Goal: Information Seeking & Learning: Obtain resource

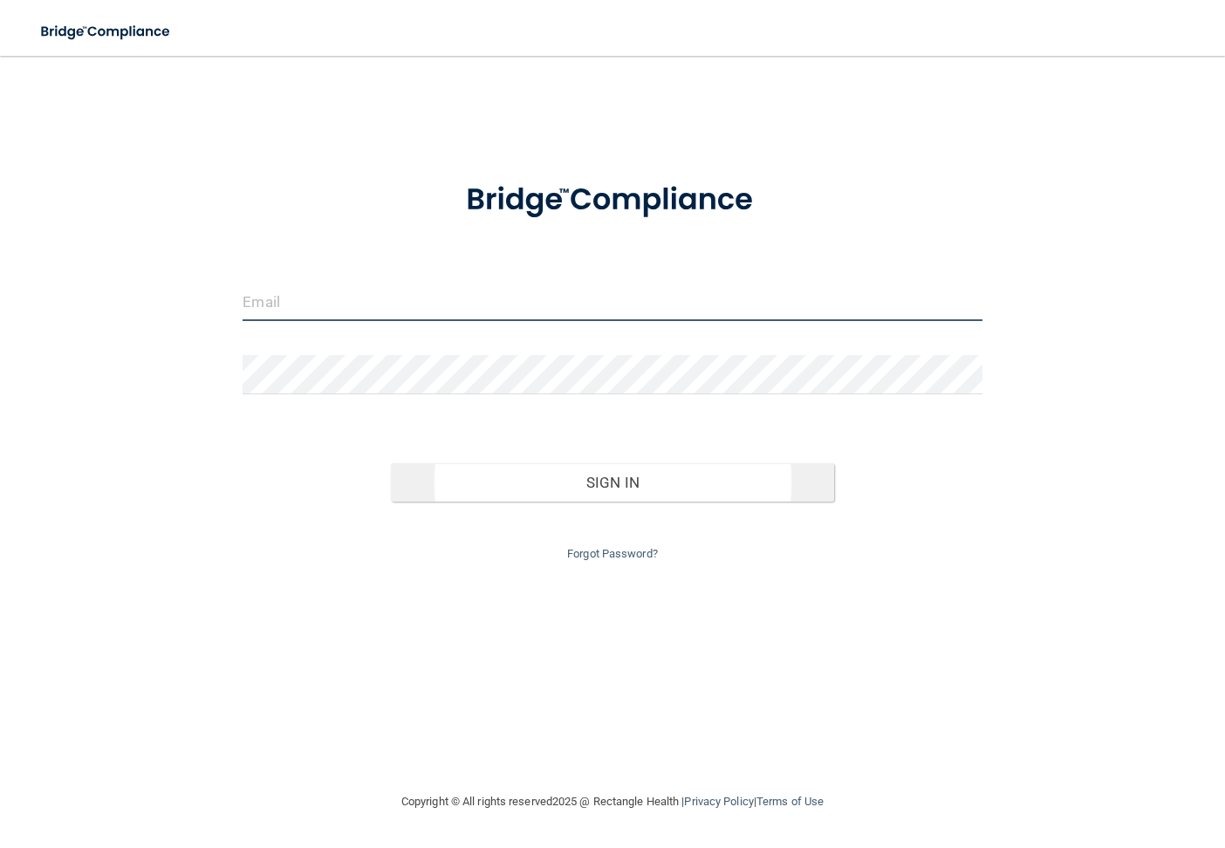
type input "[EMAIL_ADDRESS][DOMAIN_NAME]"
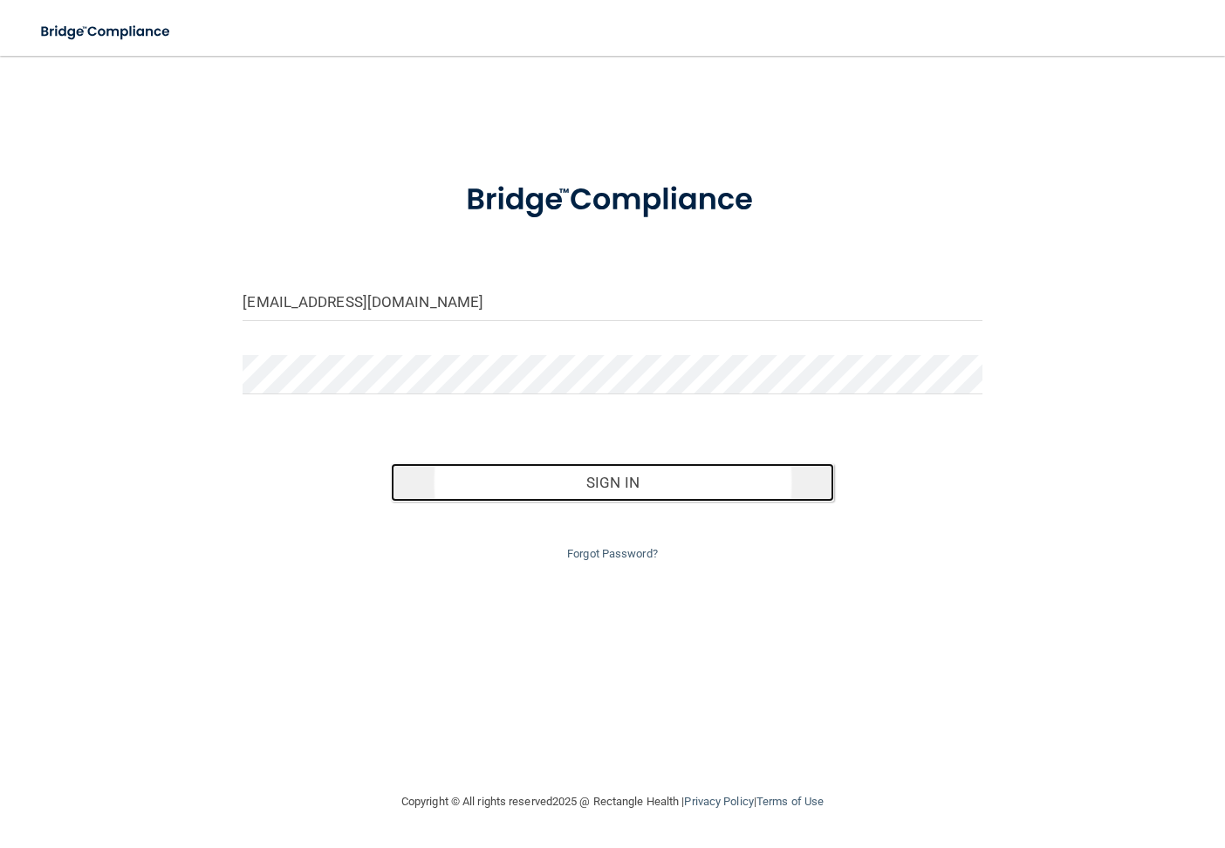
click at [606, 496] on button "Sign In" at bounding box center [612, 482] width 443 height 38
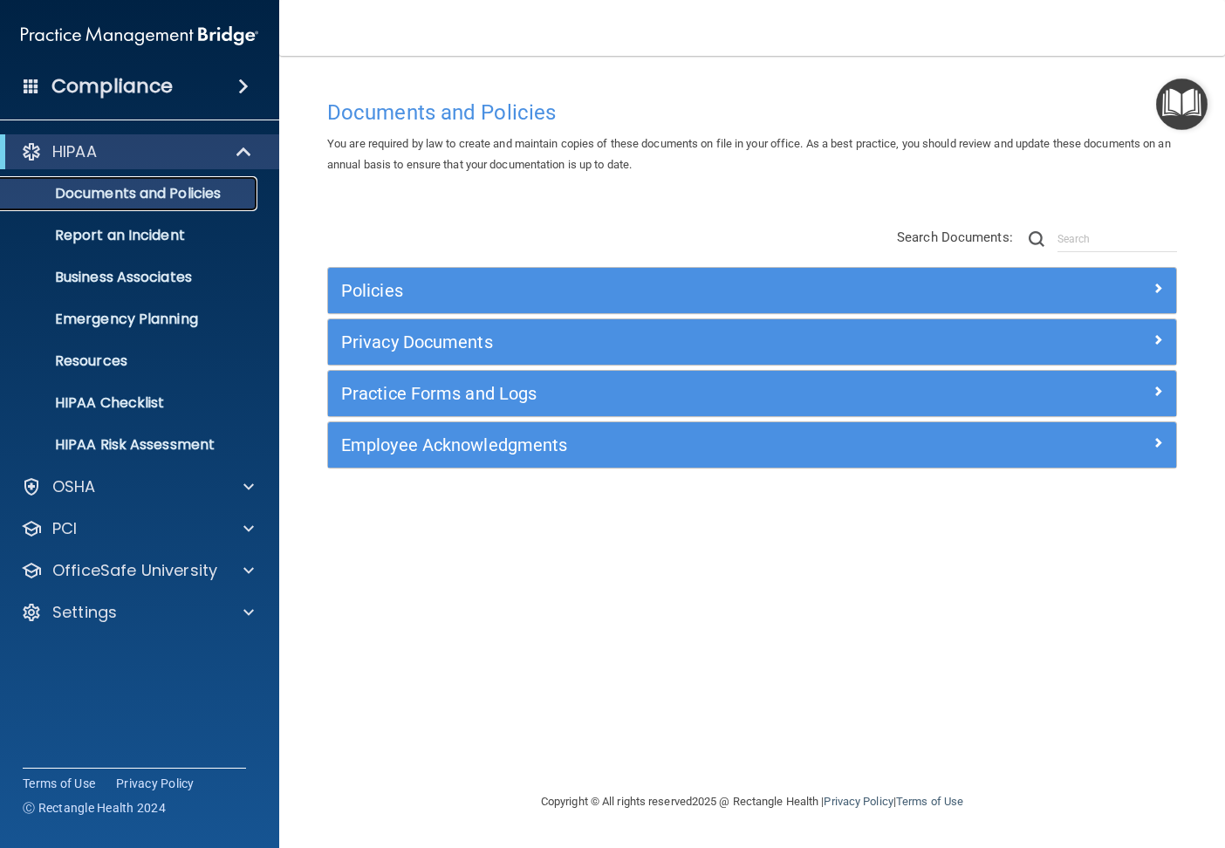
click at [198, 193] on p "Documents and Policies" at bounding box center [130, 193] width 238 height 17
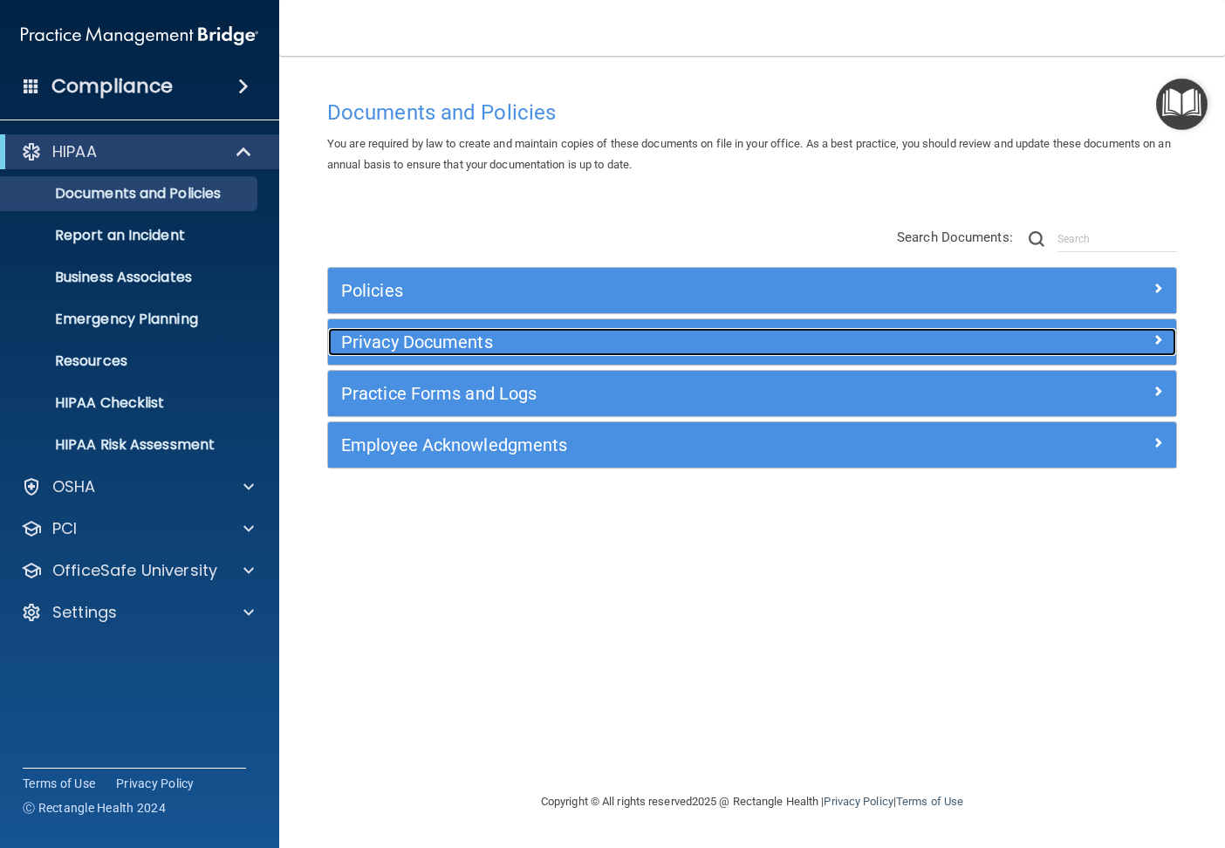
click at [408, 340] on h5 "Privacy Documents" at bounding box center [646, 341] width 610 height 19
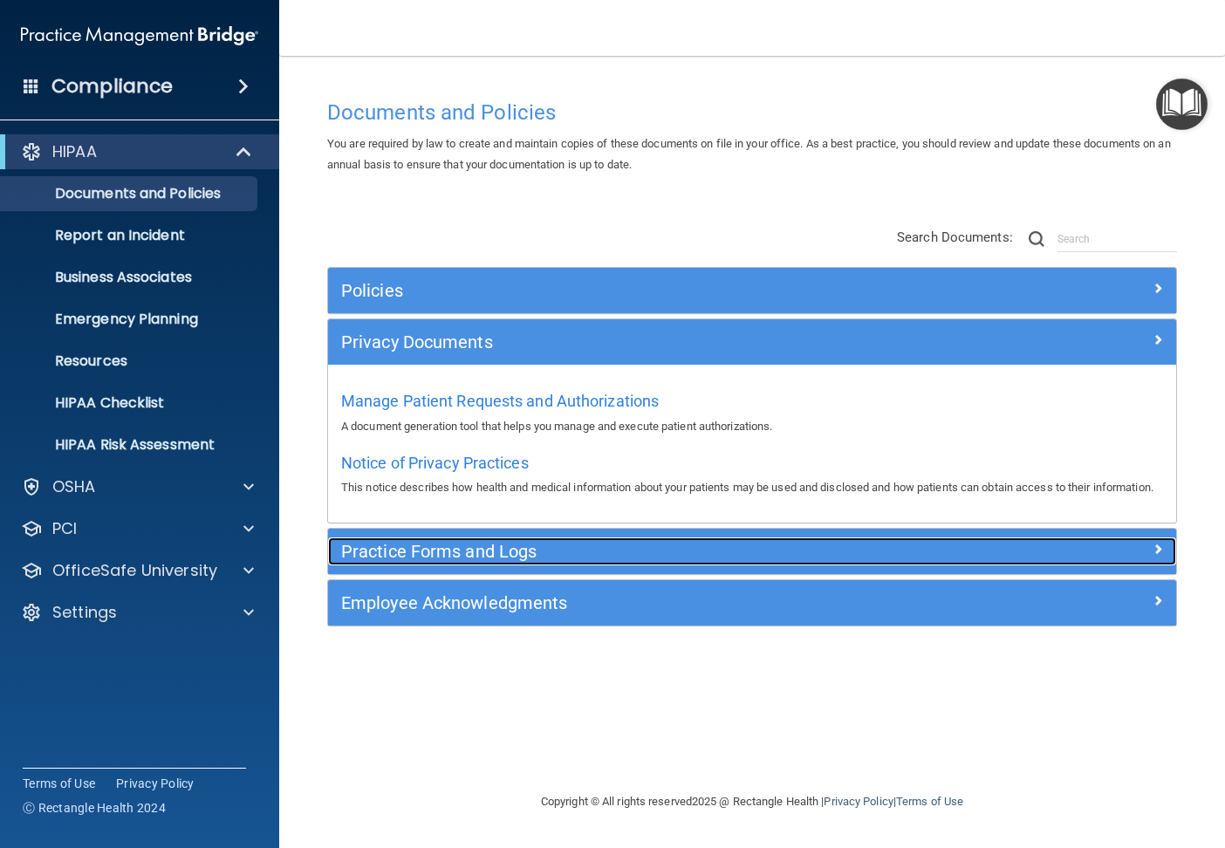
click at [501, 561] on h5 "Practice Forms and Logs" at bounding box center [646, 551] width 610 height 19
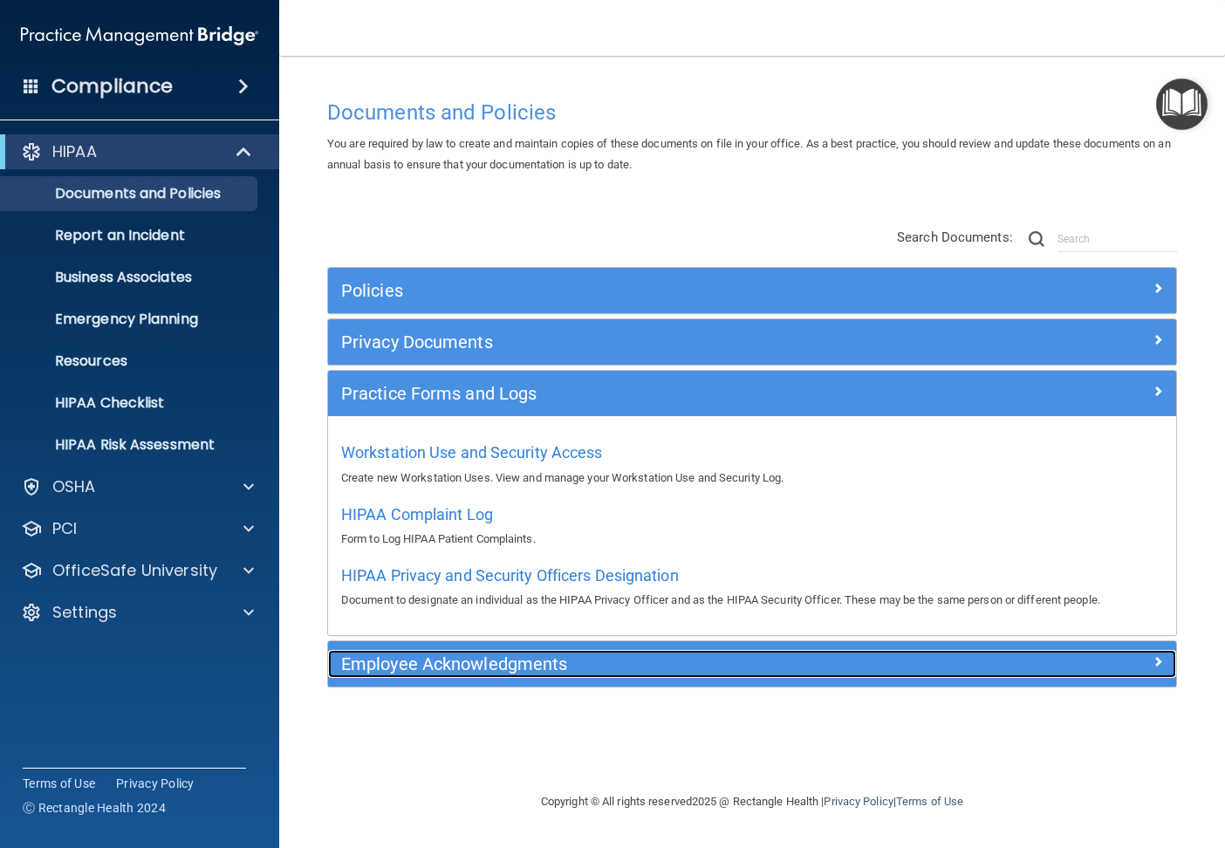
click at [477, 666] on h5 "Employee Acknowledgments" at bounding box center [646, 663] width 610 height 19
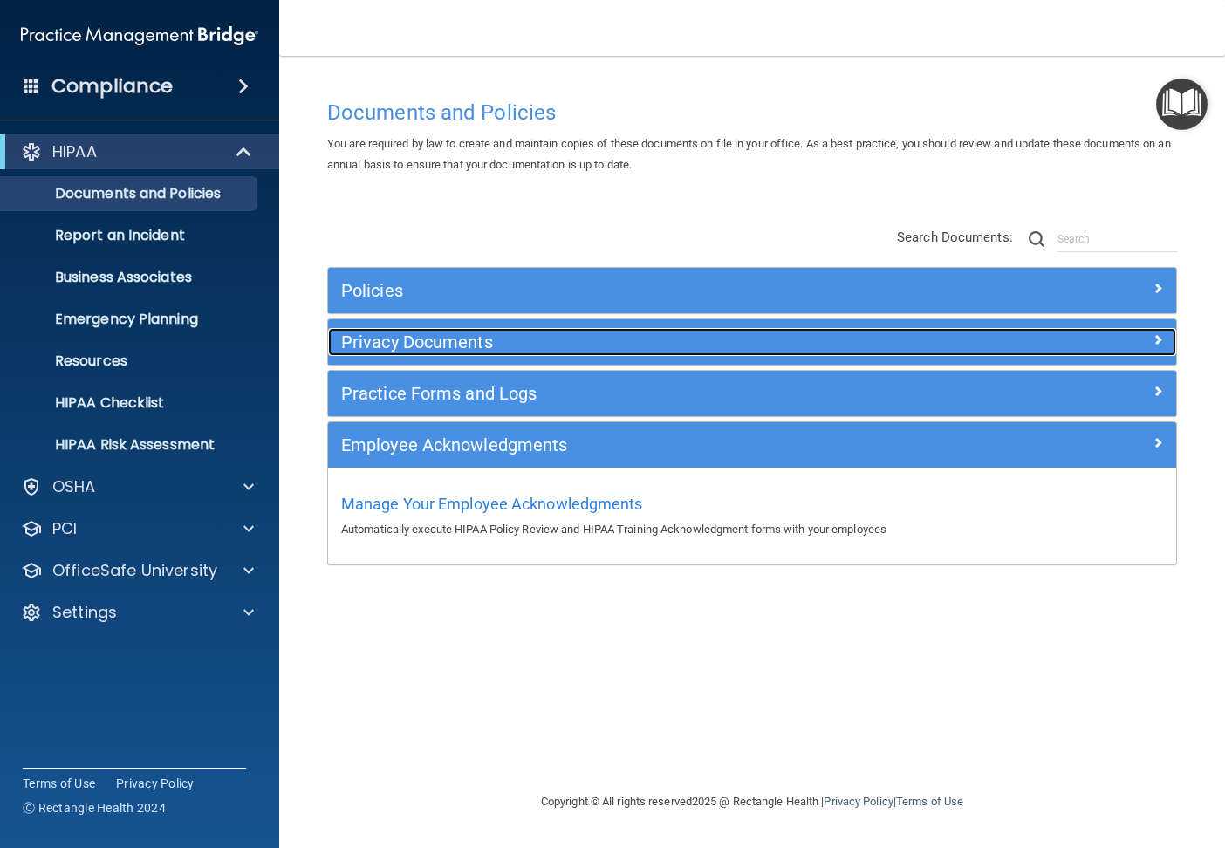
click at [430, 339] on h5 "Privacy Documents" at bounding box center [646, 341] width 610 height 19
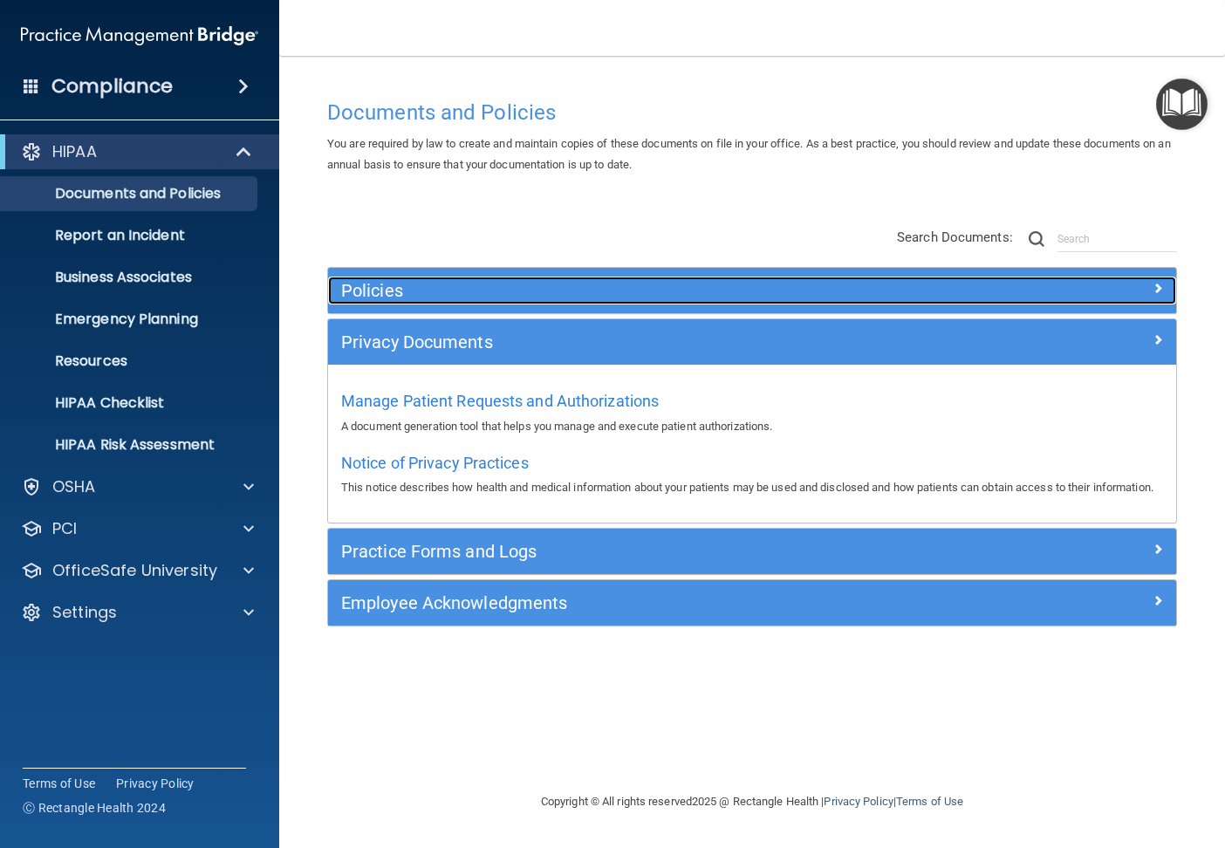
click at [398, 298] on h5 "Policies" at bounding box center [646, 290] width 610 height 19
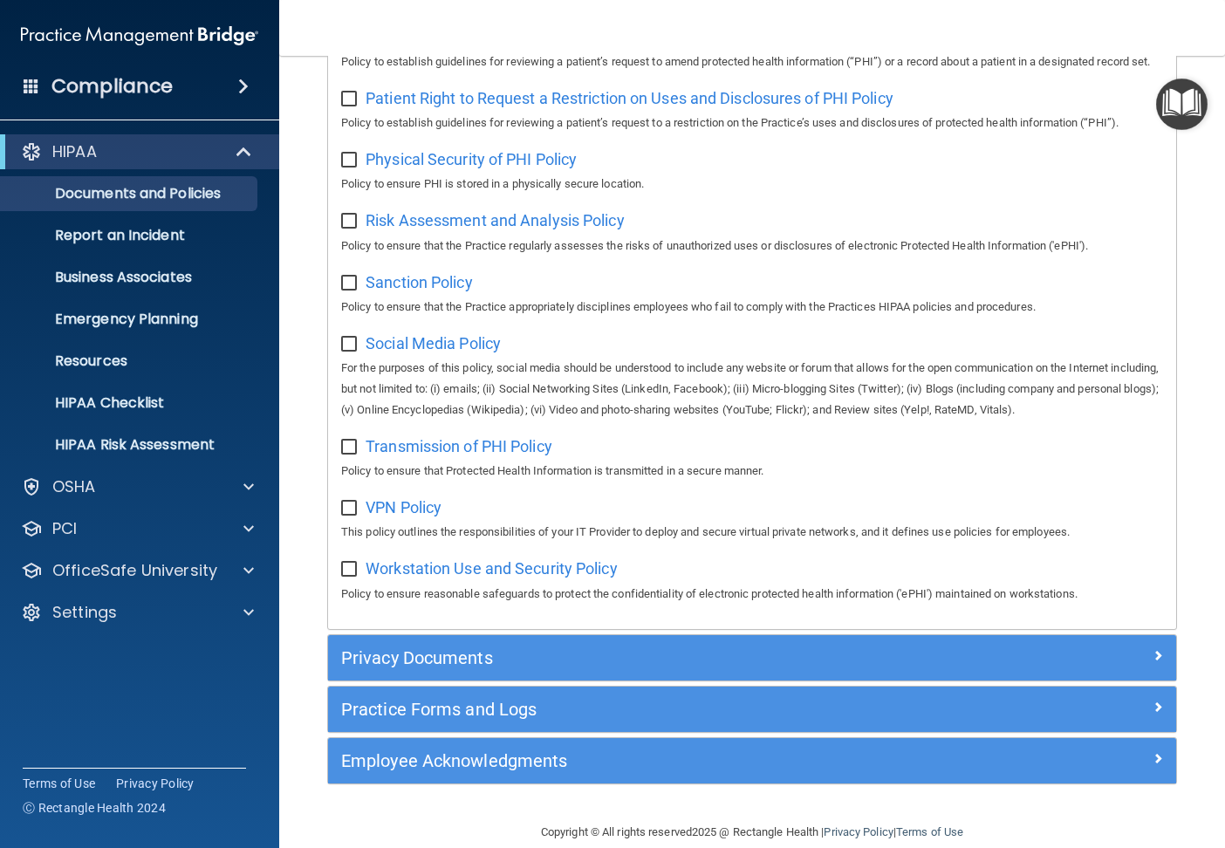
scroll to position [1134, 0]
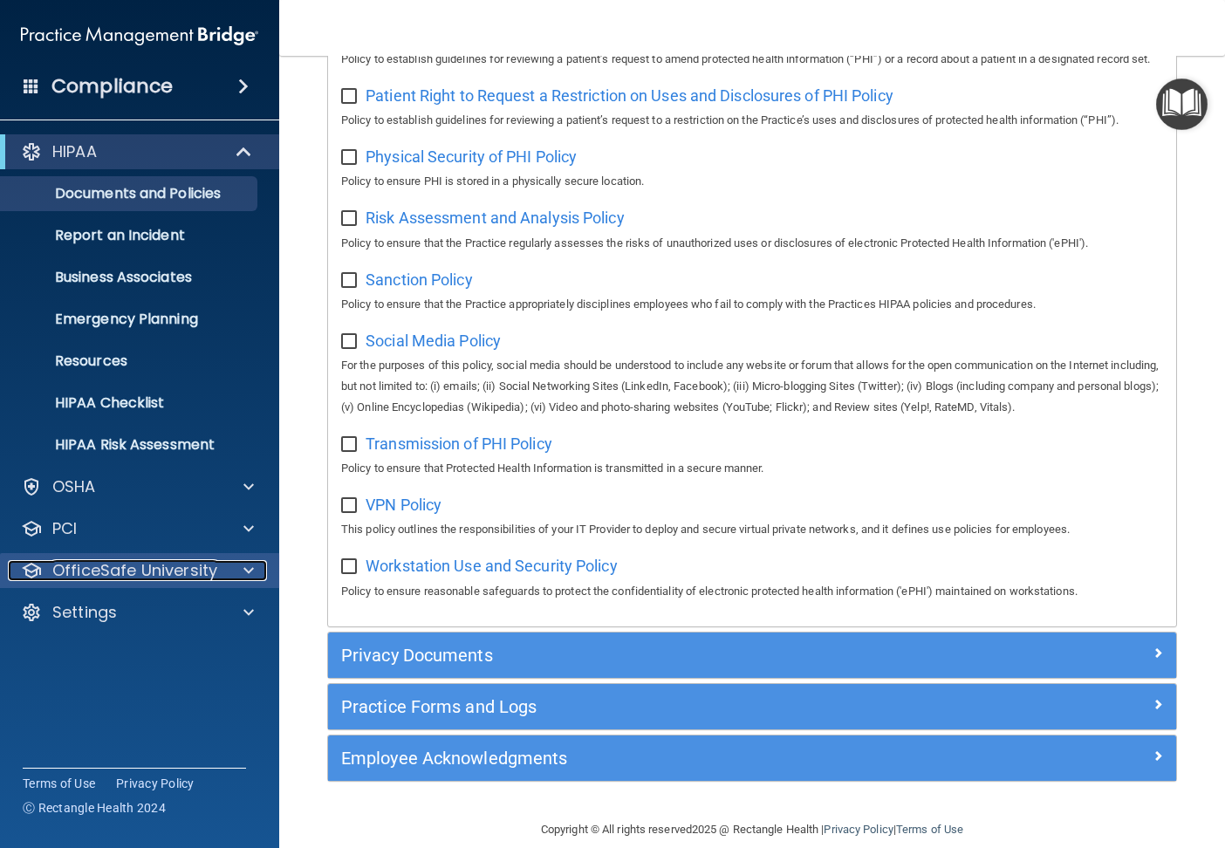
click at [182, 565] on p "OfficeSafe University" at bounding box center [134, 570] width 165 height 21
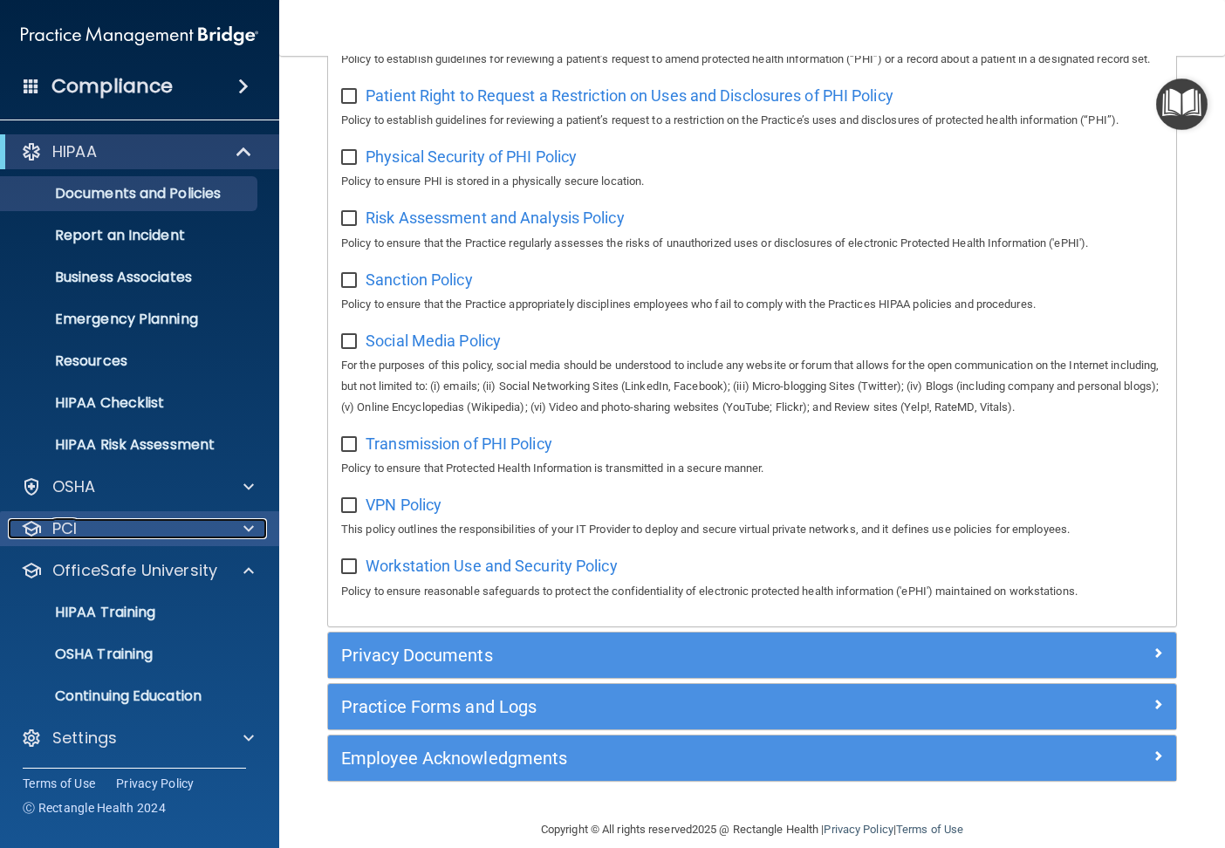
click at [155, 534] on div "PCI" at bounding box center [116, 528] width 216 height 21
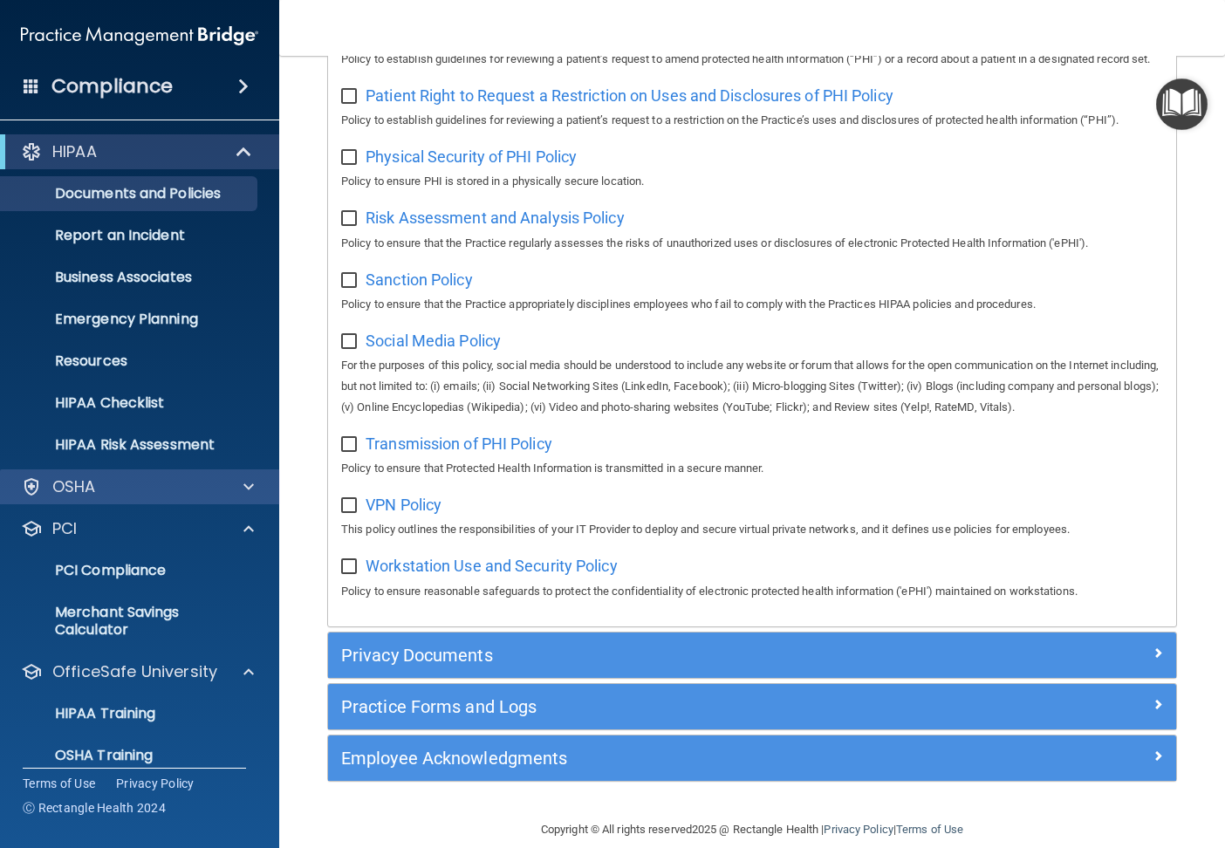
click at [140, 503] on div "OSHA" at bounding box center [140, 486] width 280 height 35
click at [175, 485] on div "OSHA" at bounding box center [116, 486] width 216 height 21
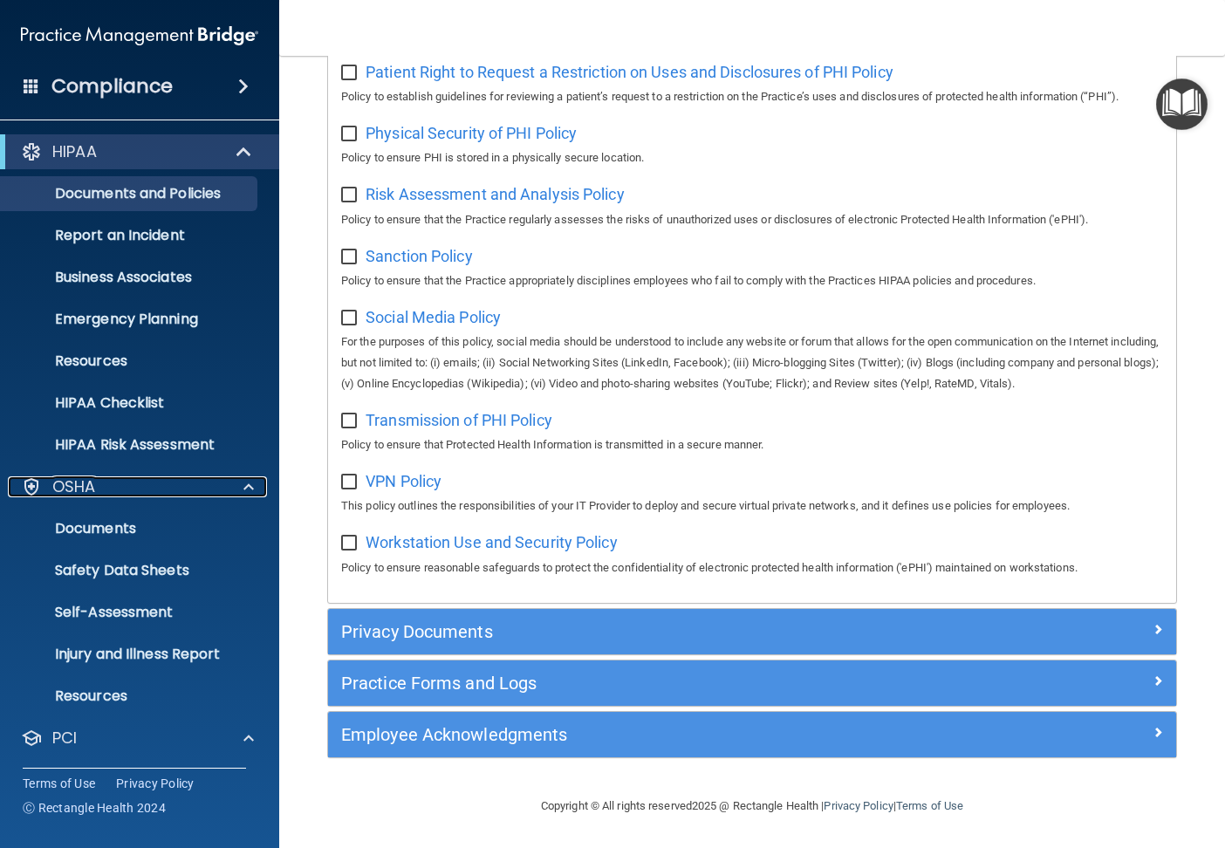
scroll to position [1239, 0]
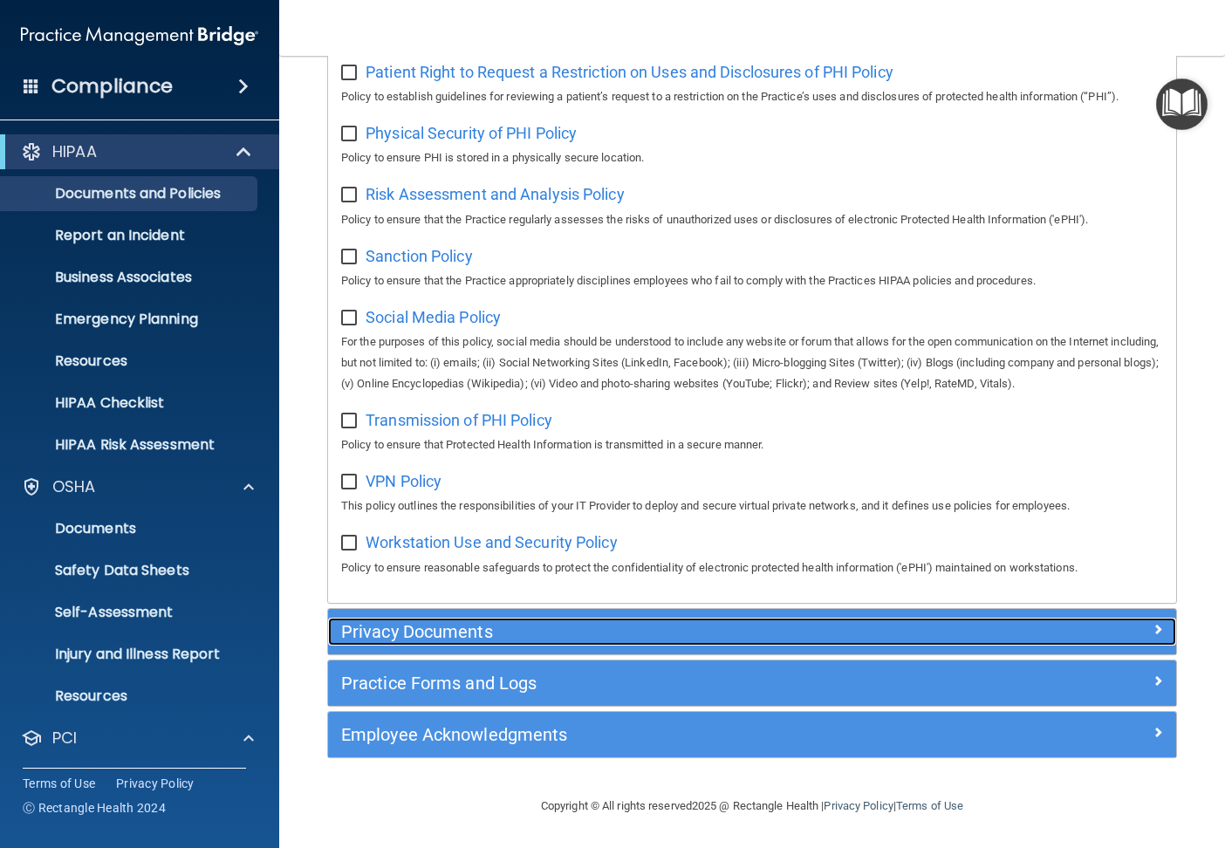
click at [443, 616] on div "Privacy Documents" at bounding box center [752, 631] width 848 height 45
click at [462, 629] on h5 "Privacy Documents" at bounding box center [646, 631] width 610 height 19
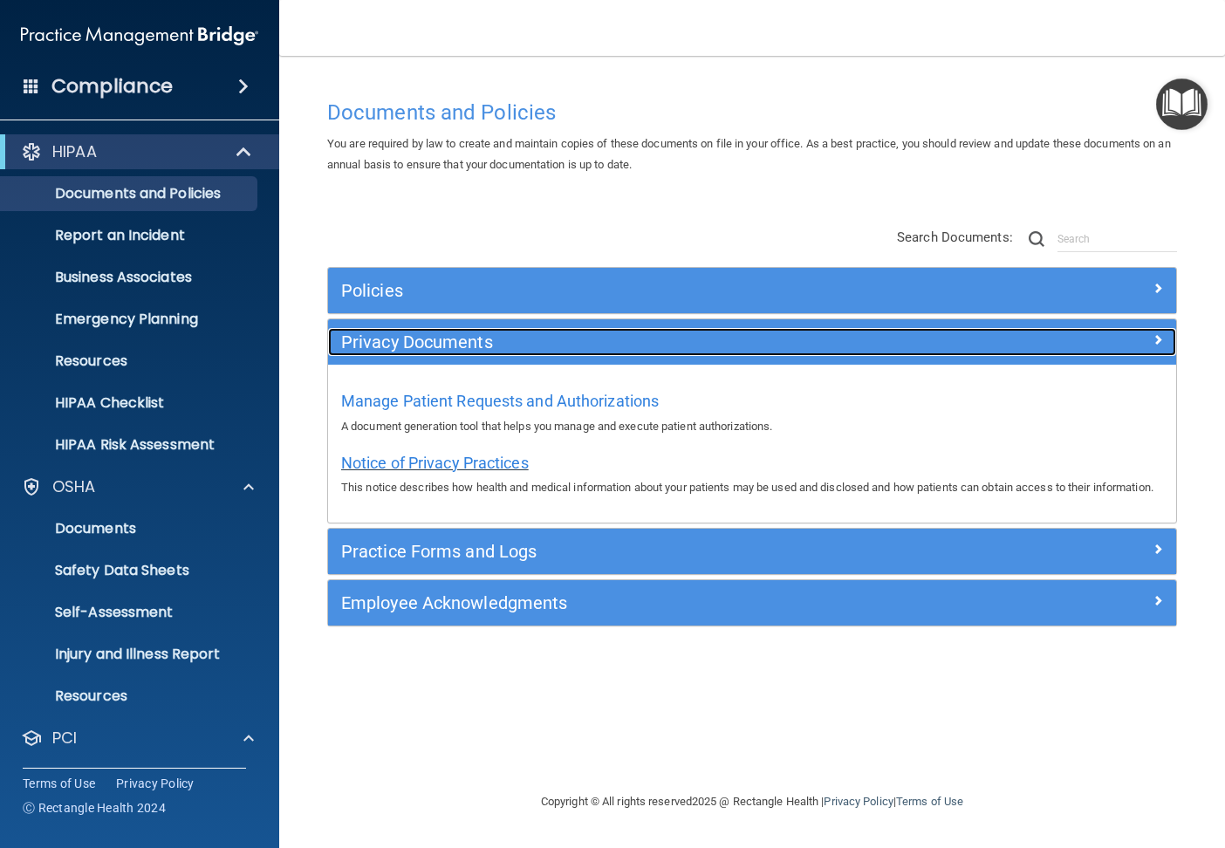
scroll to position [0, 0]
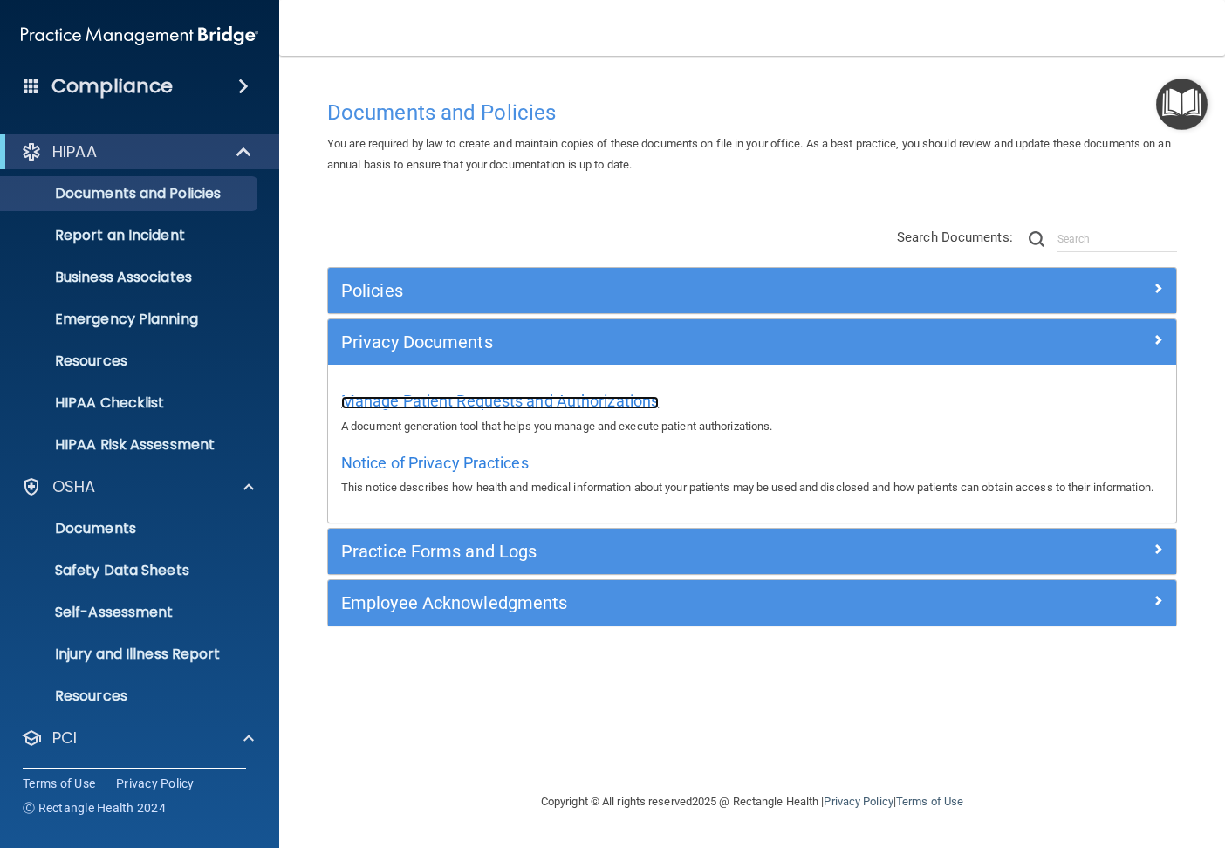
click at [553, 400] on span "Manage Patient Requests and Authorizations" at bounding box center [500, 401] width 318 height 18
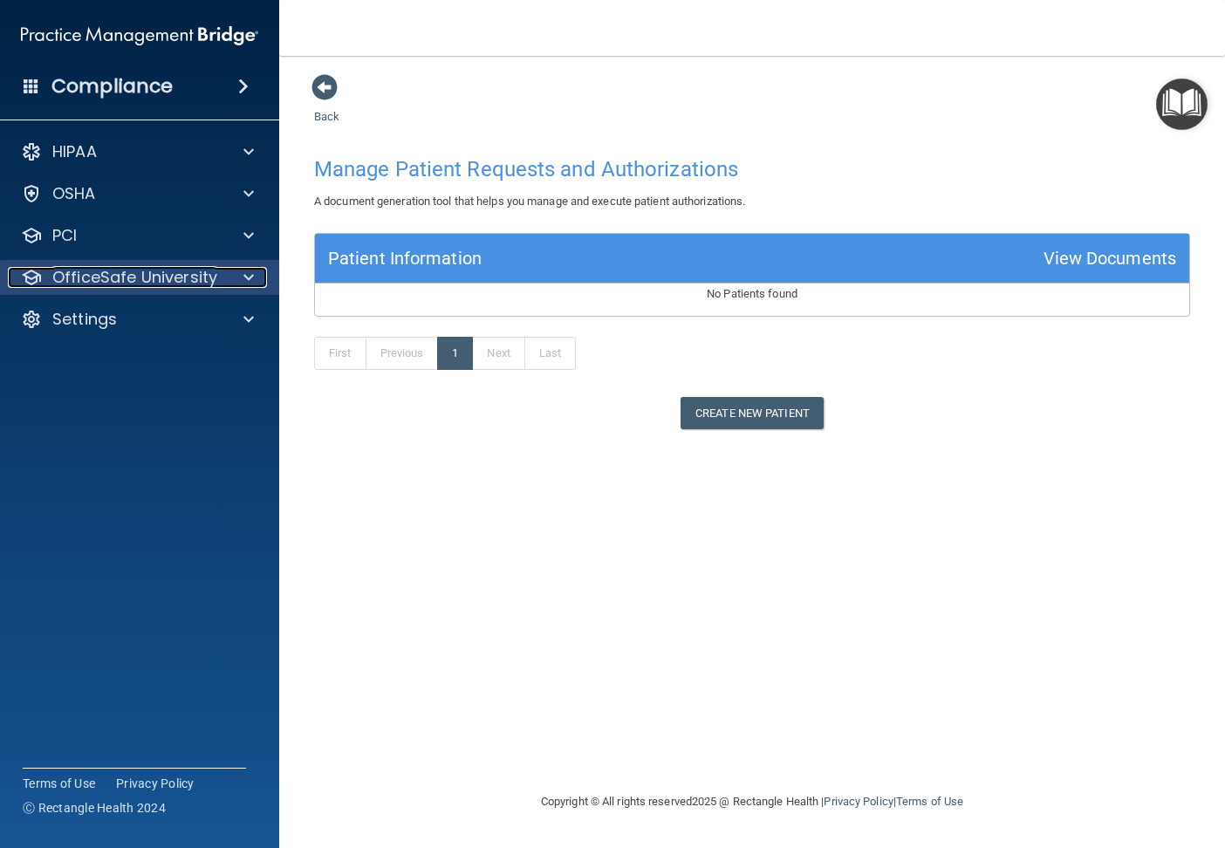
click at [161, 272] on p "OfficeSafe University" at bounding box center [134, 277] width 165 height 21
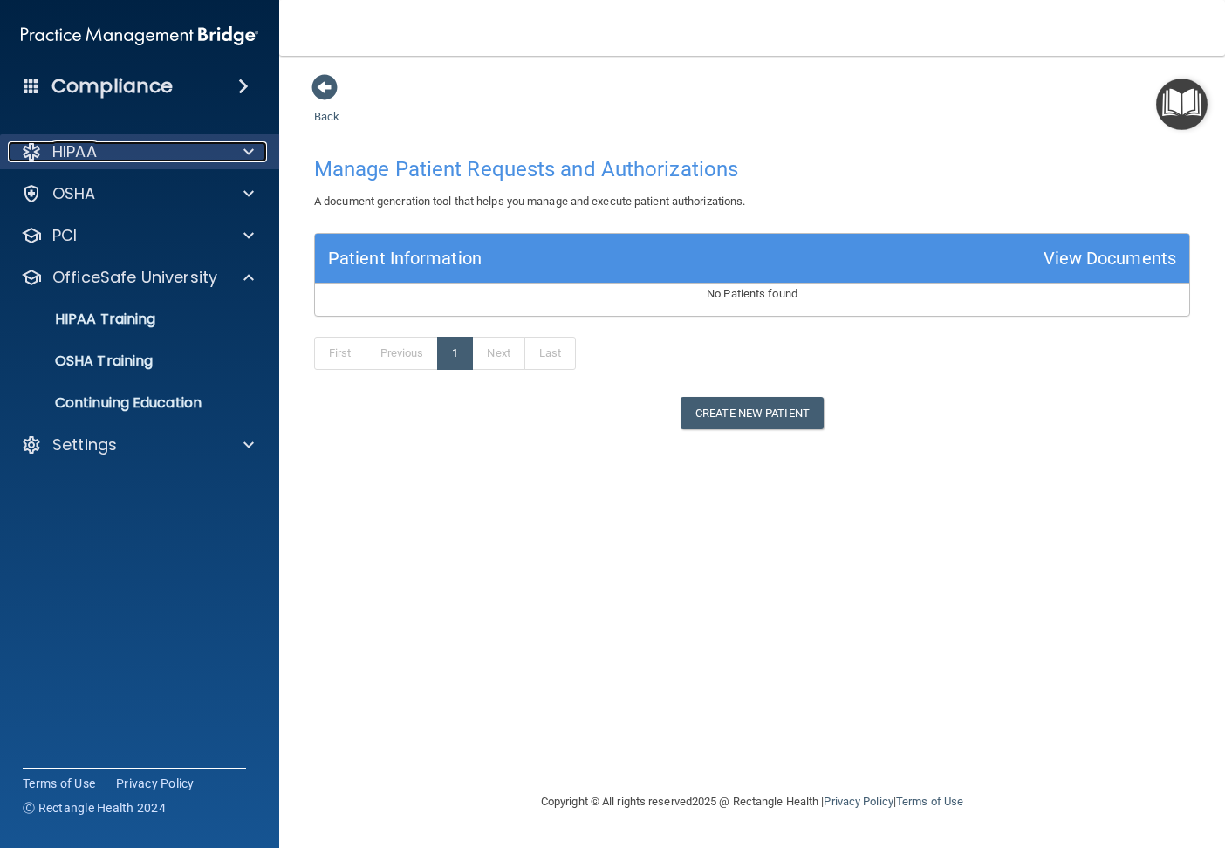
click at [115, 147] on div "HIPAA" at bounding box center [116, 151] width 216 height 21
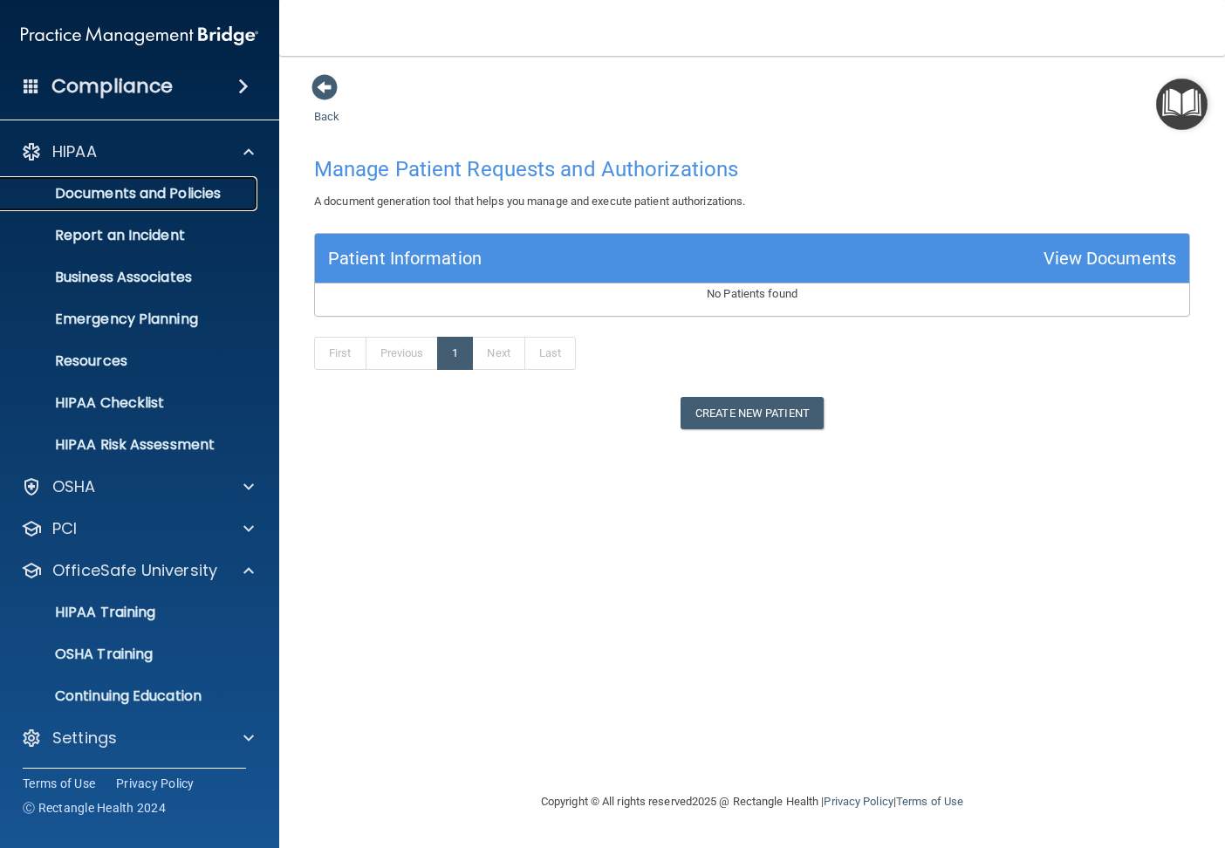
click at [113, 193] on p "Documents and Policies" at bounding box center [130, 193] width 238 height 17
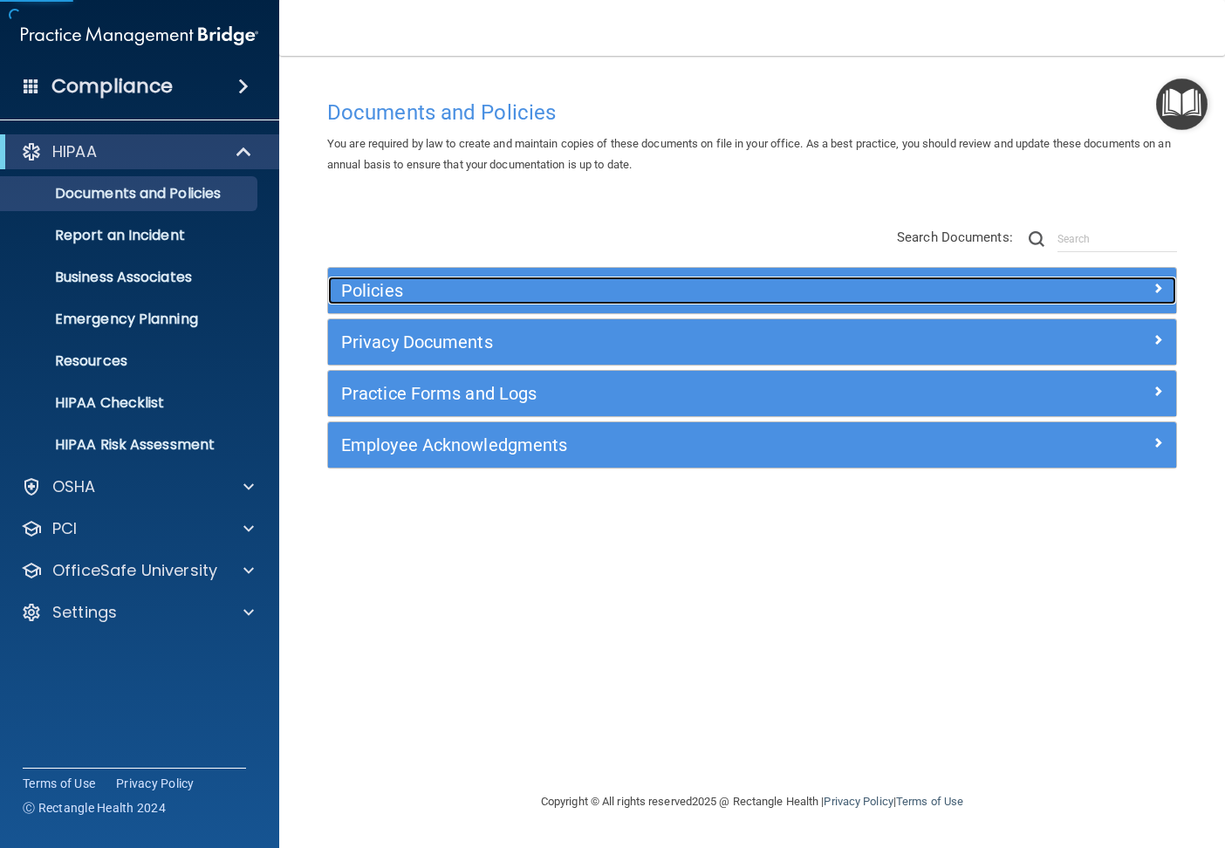
click at [421, 291] on h5 "Policies" at bounding box center [646, 290] width 610 height 19
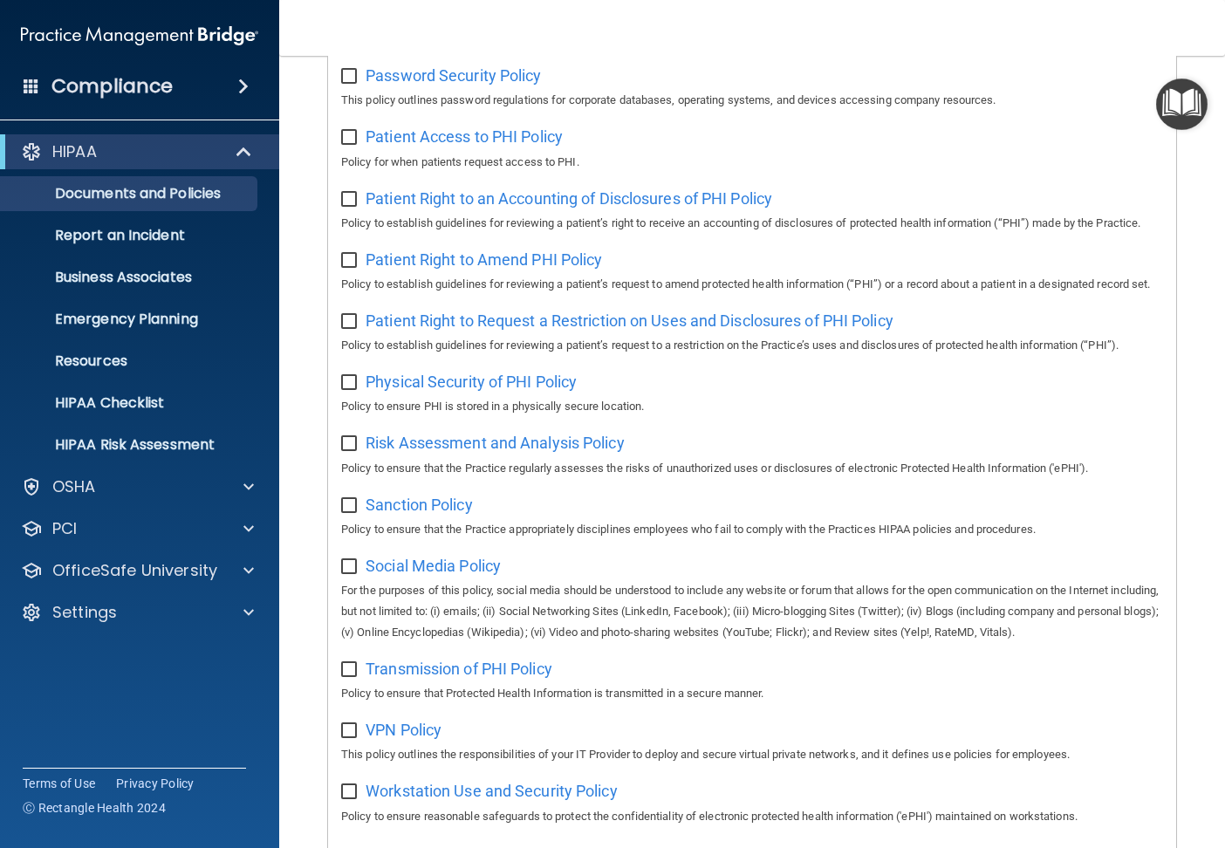
scroll to position [960, 0]
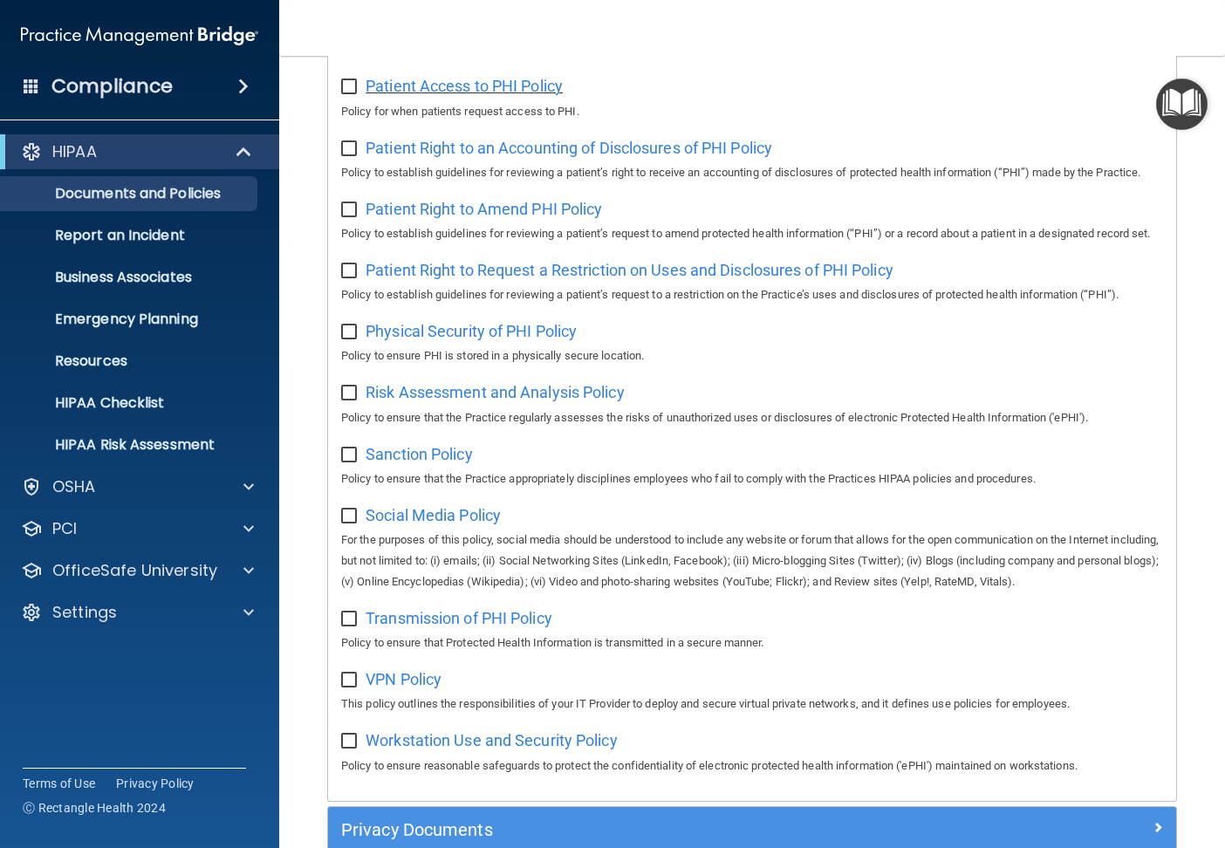
click at [522, 95] on span "Patient Access to PHI Policy" at bounding box center [464, 86] width 197 height 18
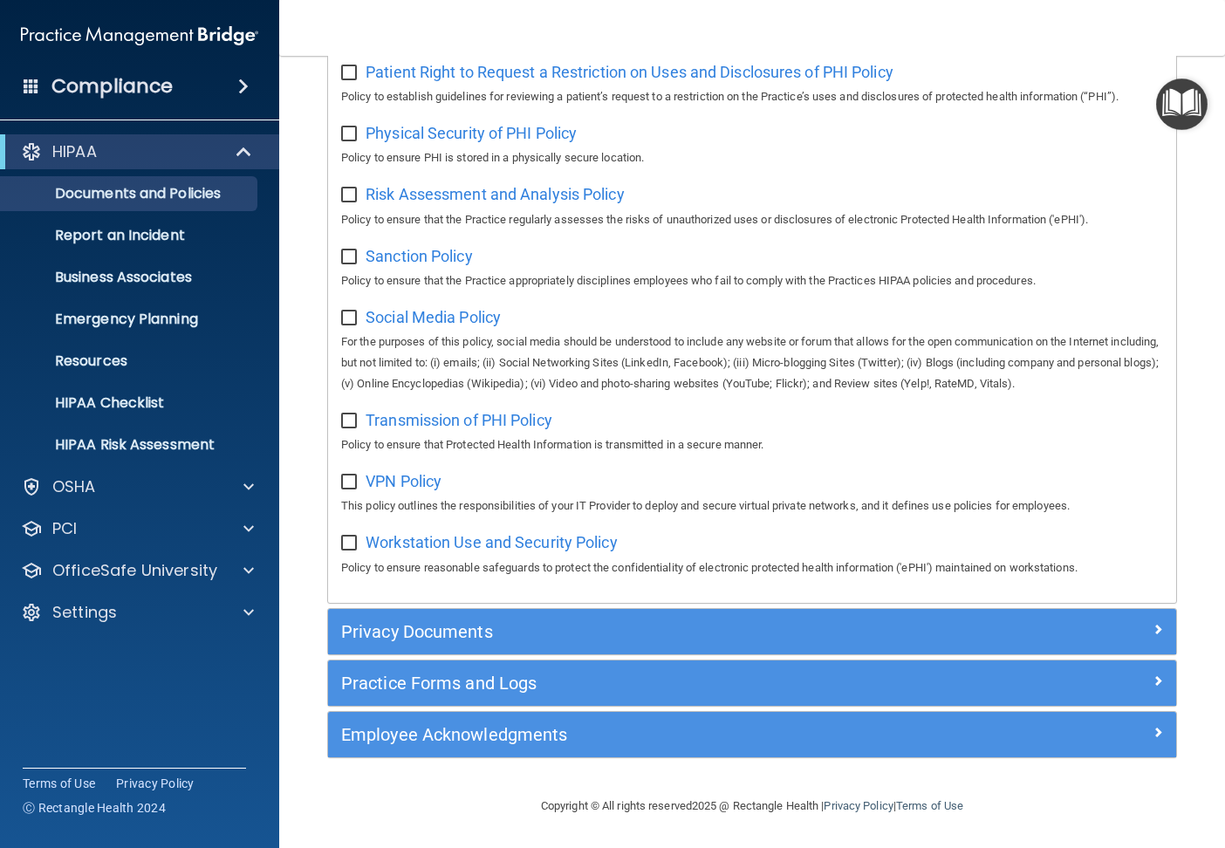
scroll to position [1239, 0]
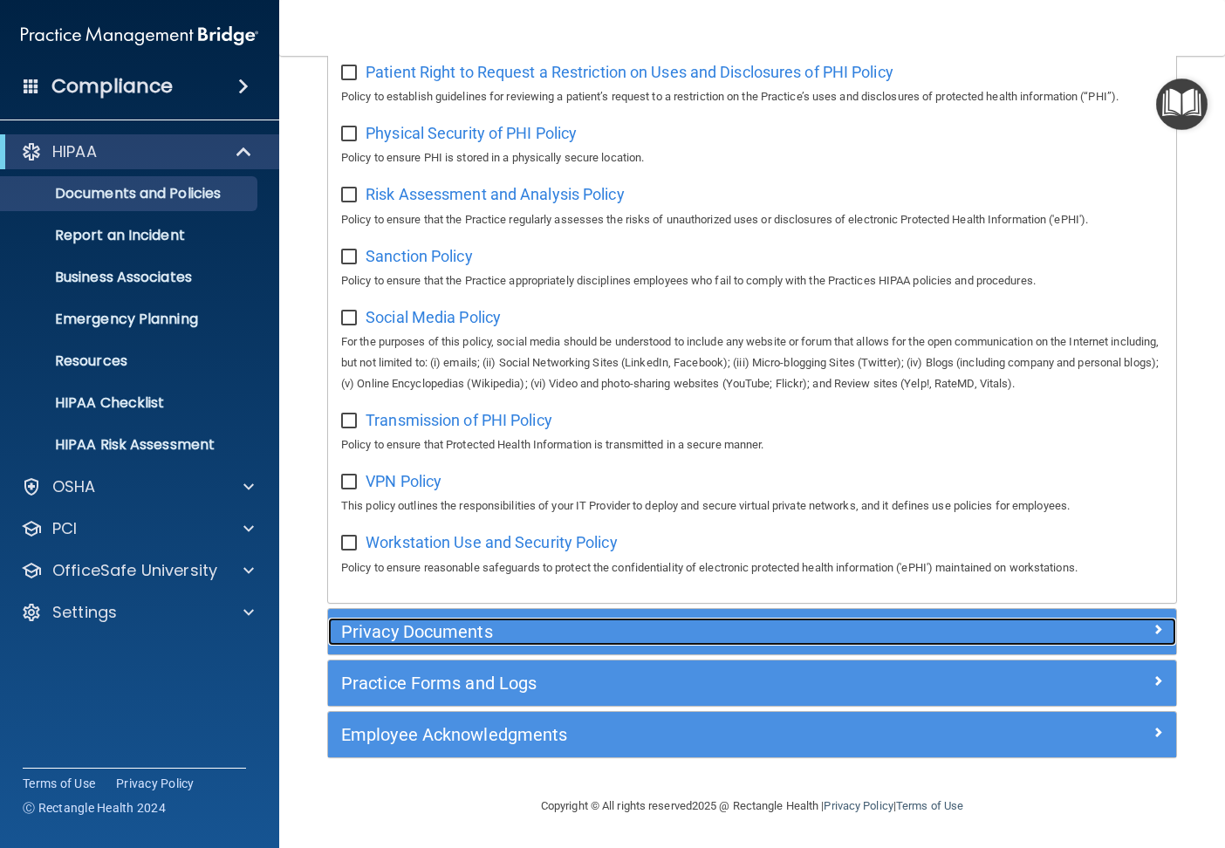
click at [425, 620] on div "Privacy Documents" at bounding box center [646, 632] width 636 height 28
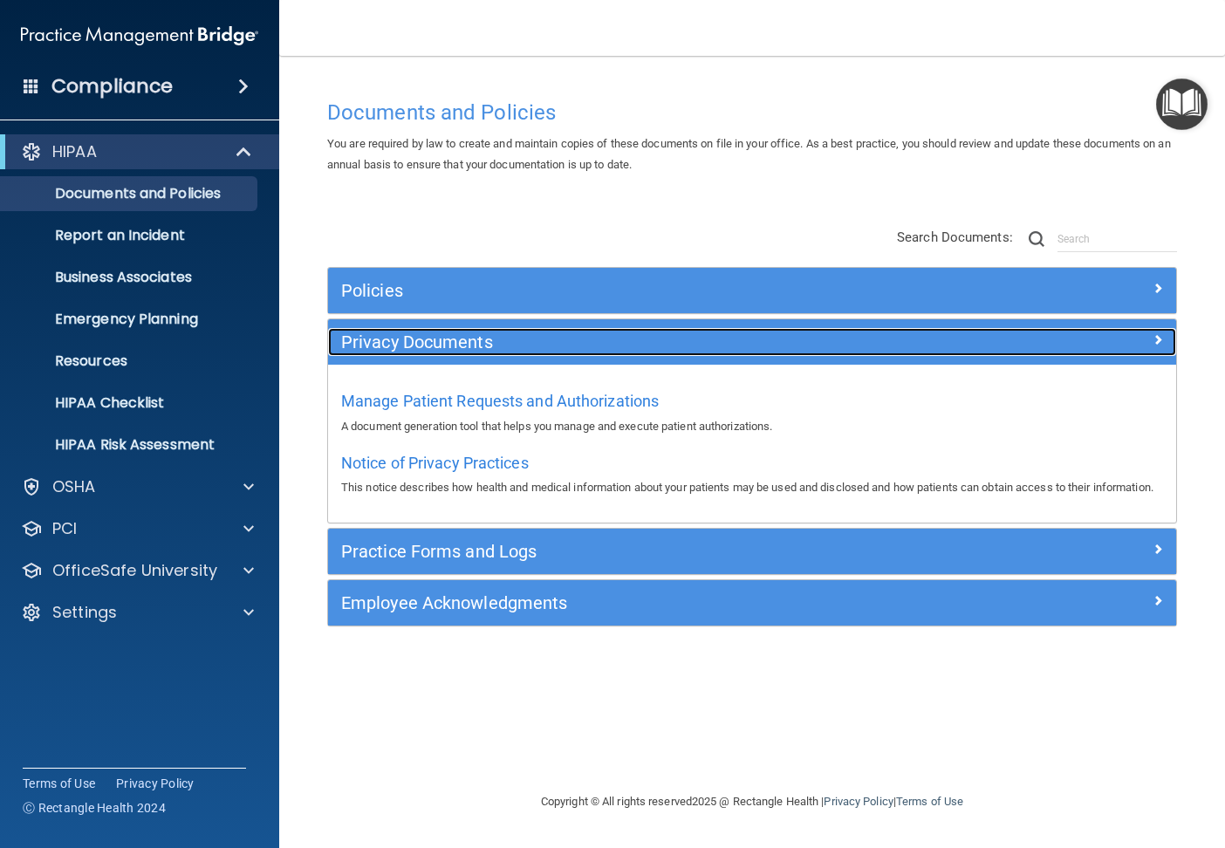
scroll to position [0, 0]
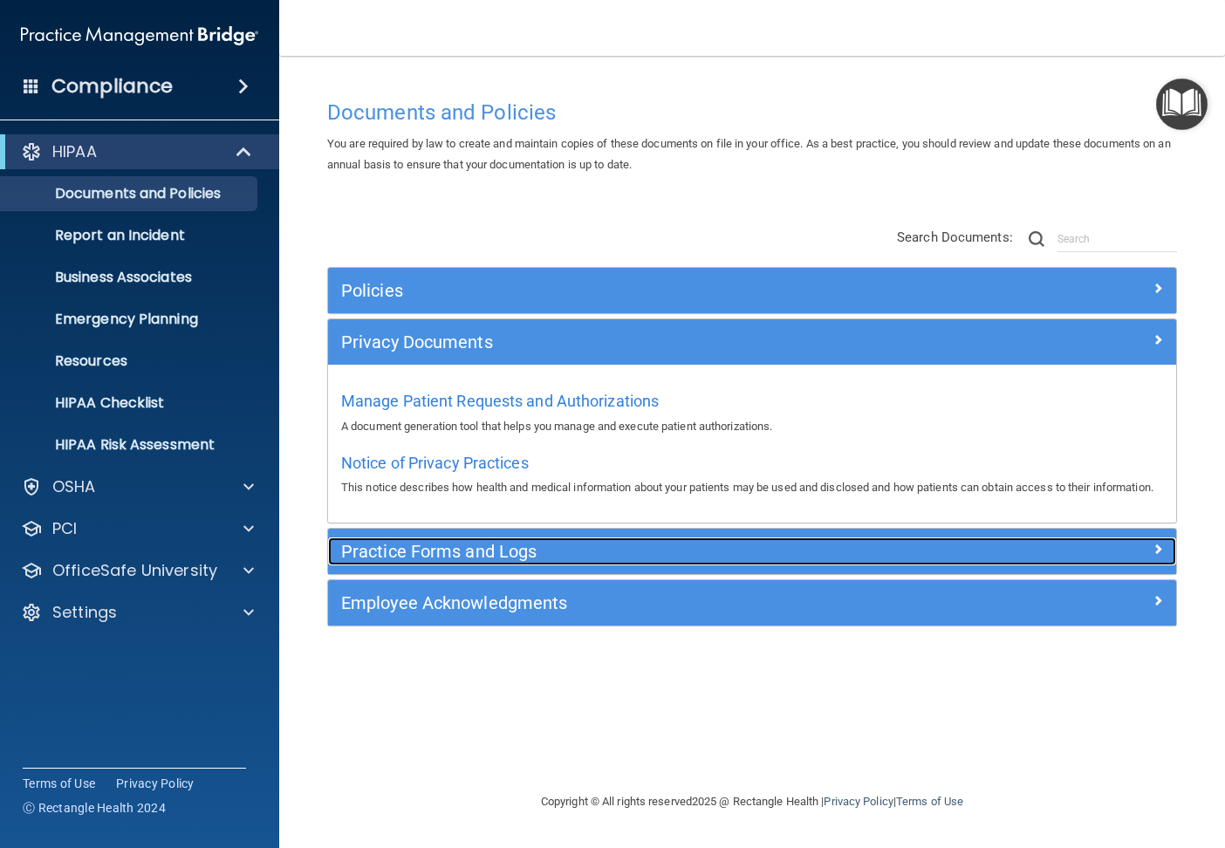
click at [435, 561] on h5 "Practice Forms and Logs" at bounding box center [646, 551] width 610 height 19
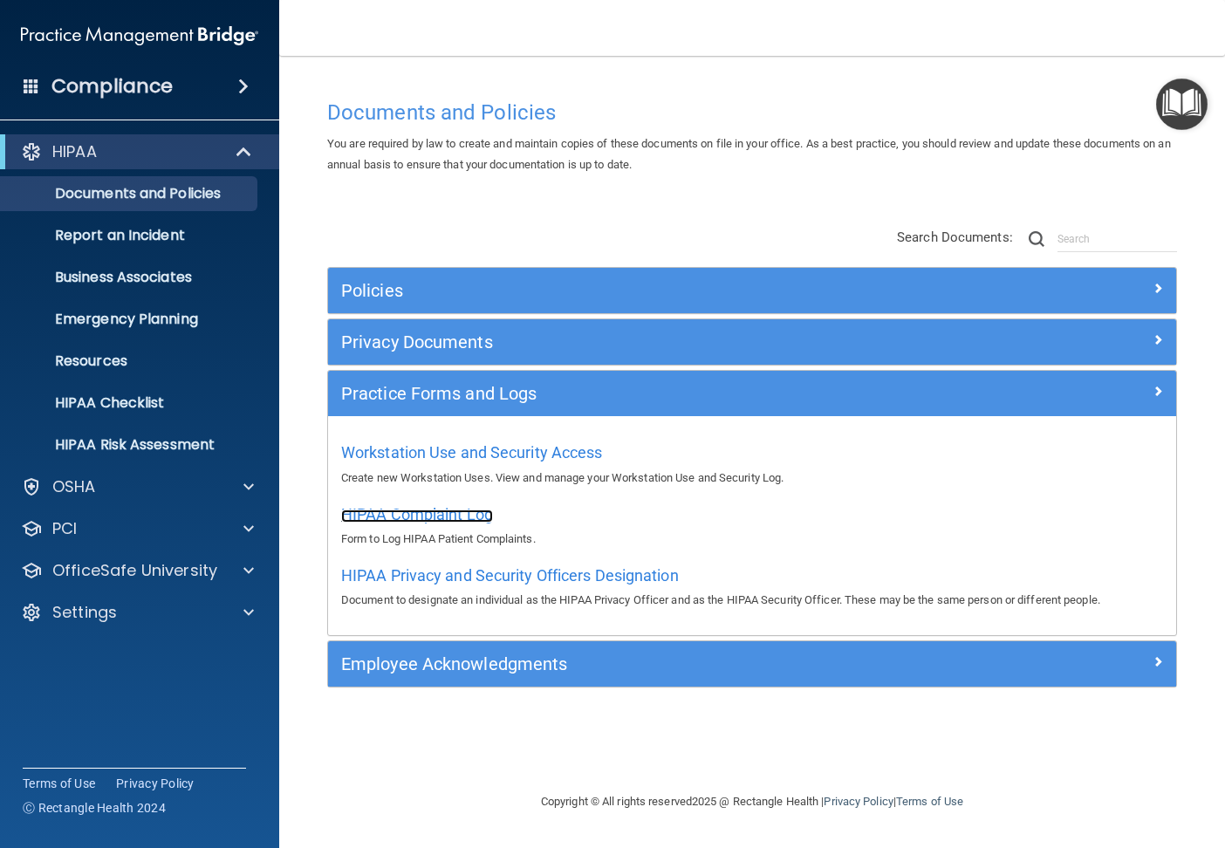
click at [399, 521] on span "HIPAA Complaint Log" at bounding box center [417, 514] width 152 height 18
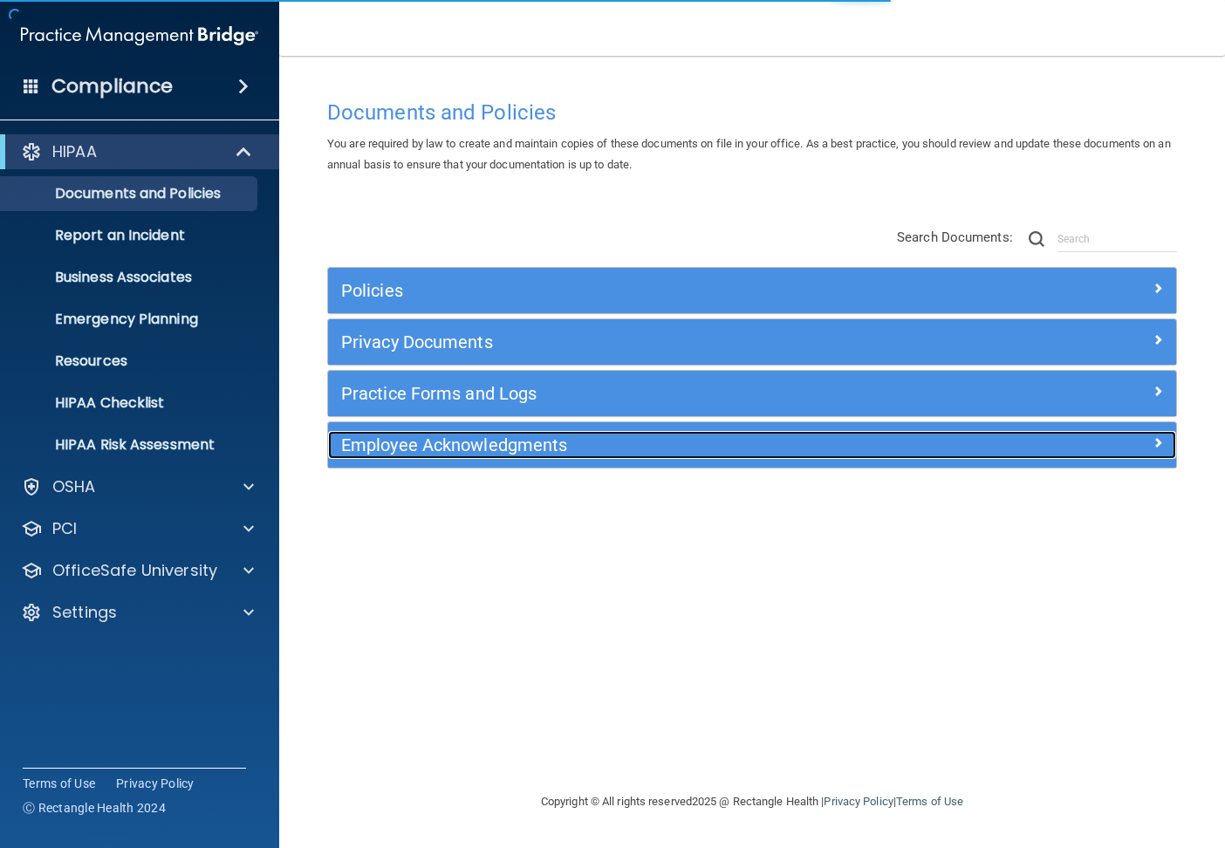
click at [457, 446] on h5 "Employee Acknowledgments" at bounding box center [646, 444] width 610 height 19
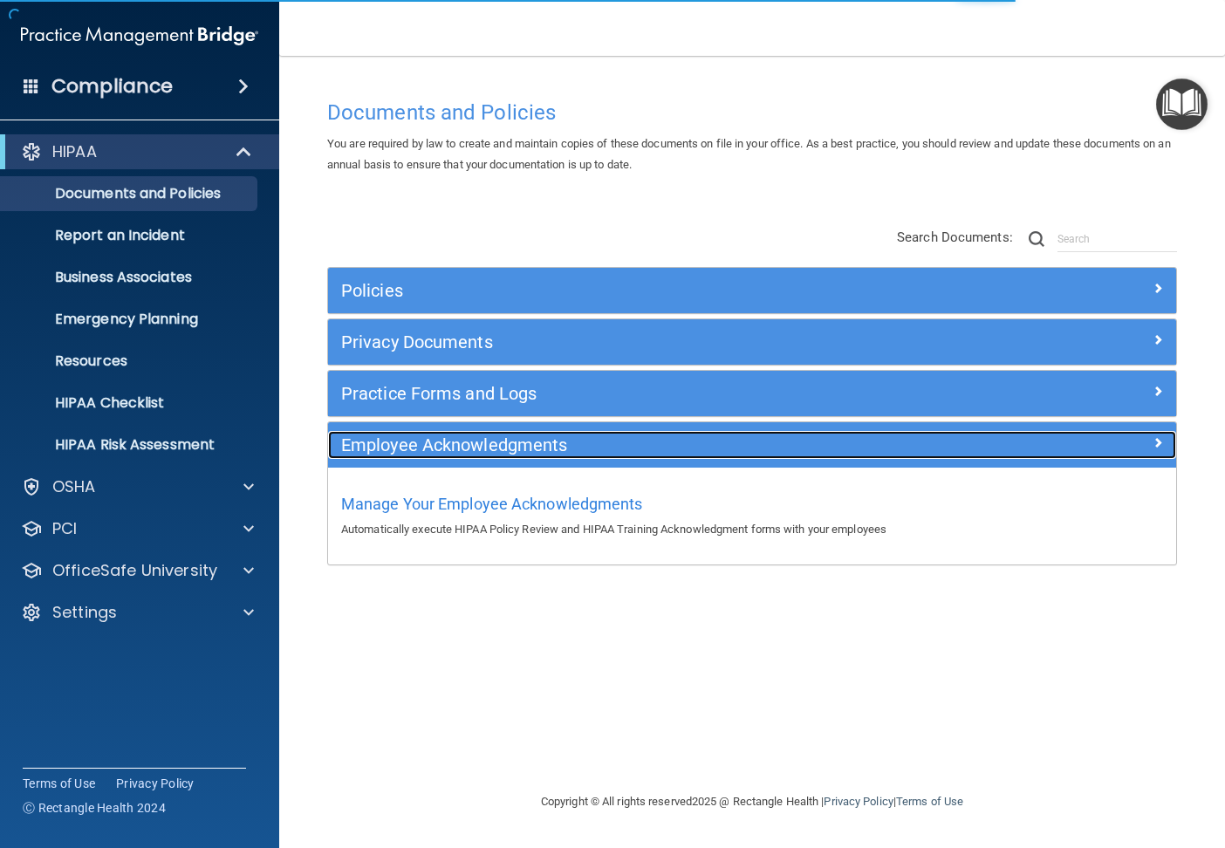
click at [457, 446] on h5 "Employee Acknowledgments" at bounding box center [646, 444] width 610 height 19
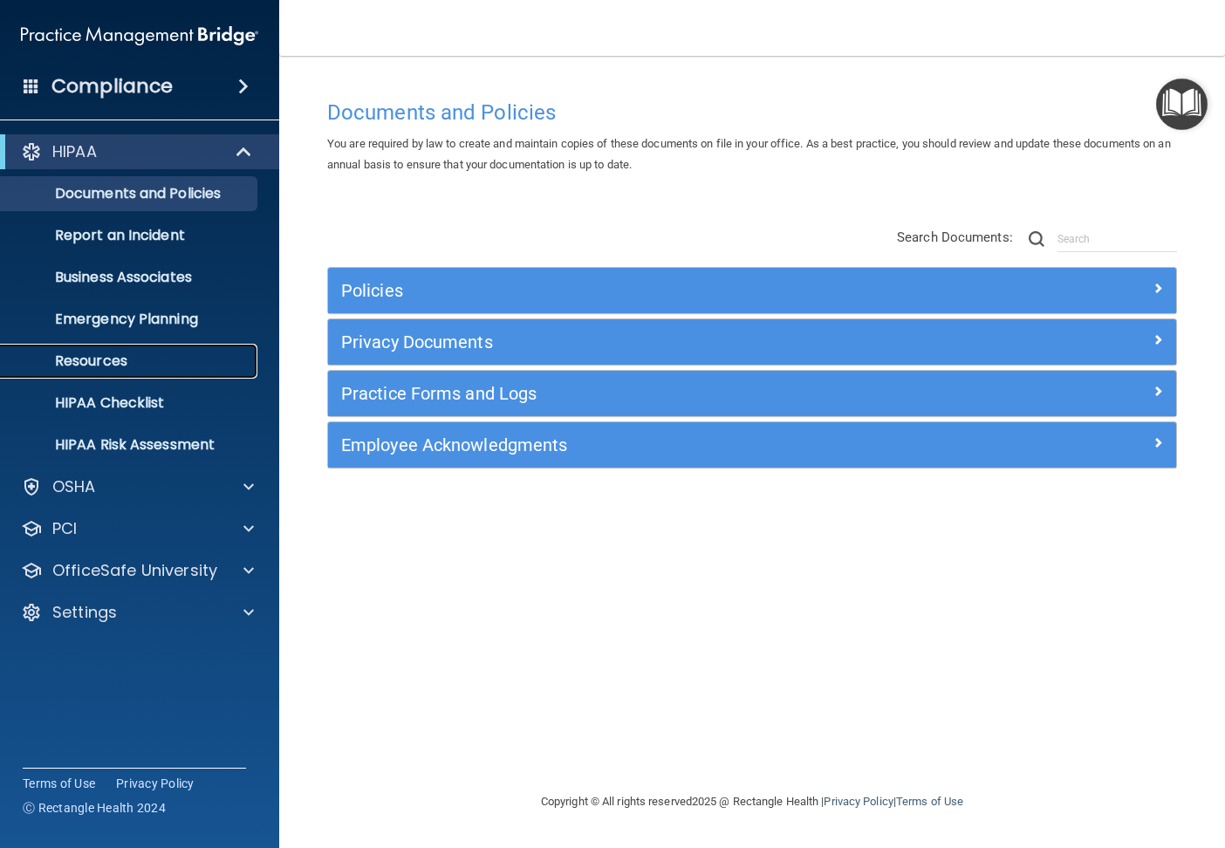
click at [92, 360] on p "Resources" at bounding box center [130, 361] width 238 height 17
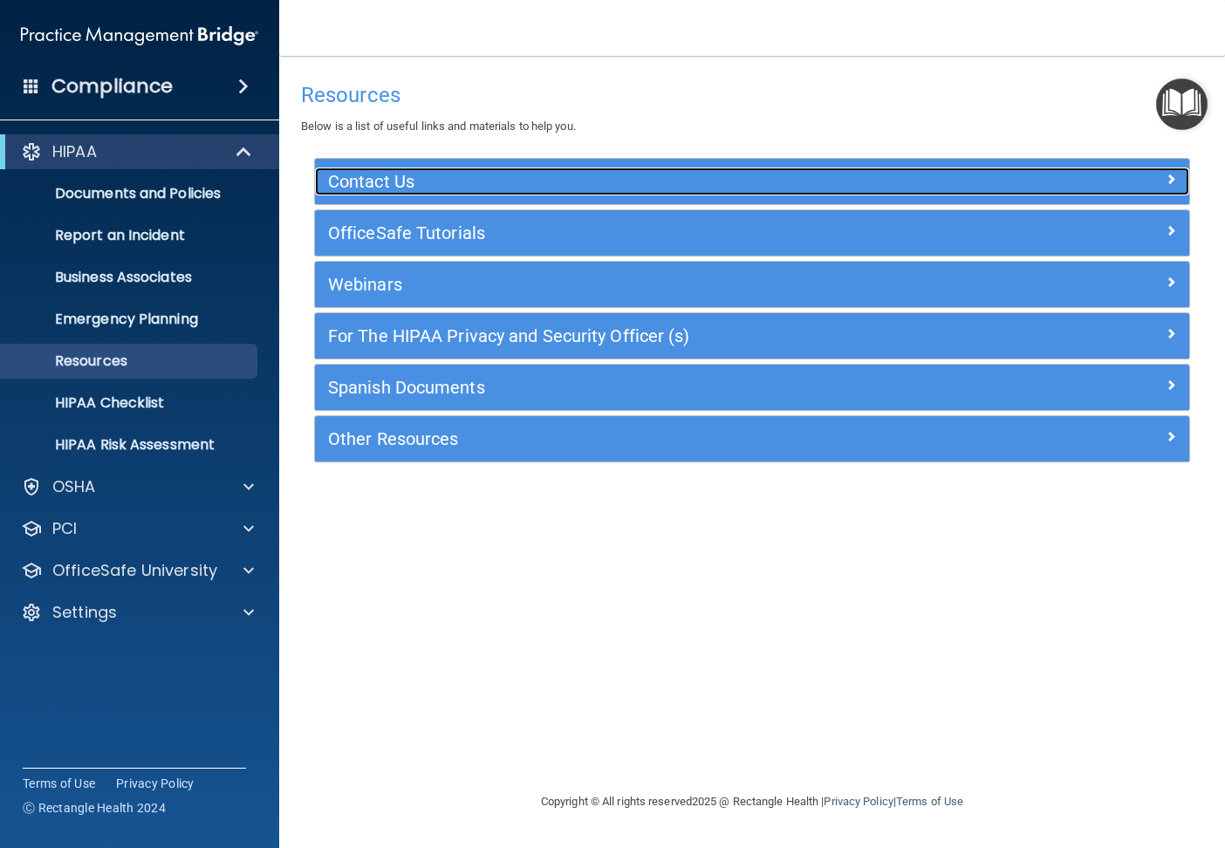
click at [511, 185] on h5 "Contact Us" at bounding box center [643, 181] width 630 height 19
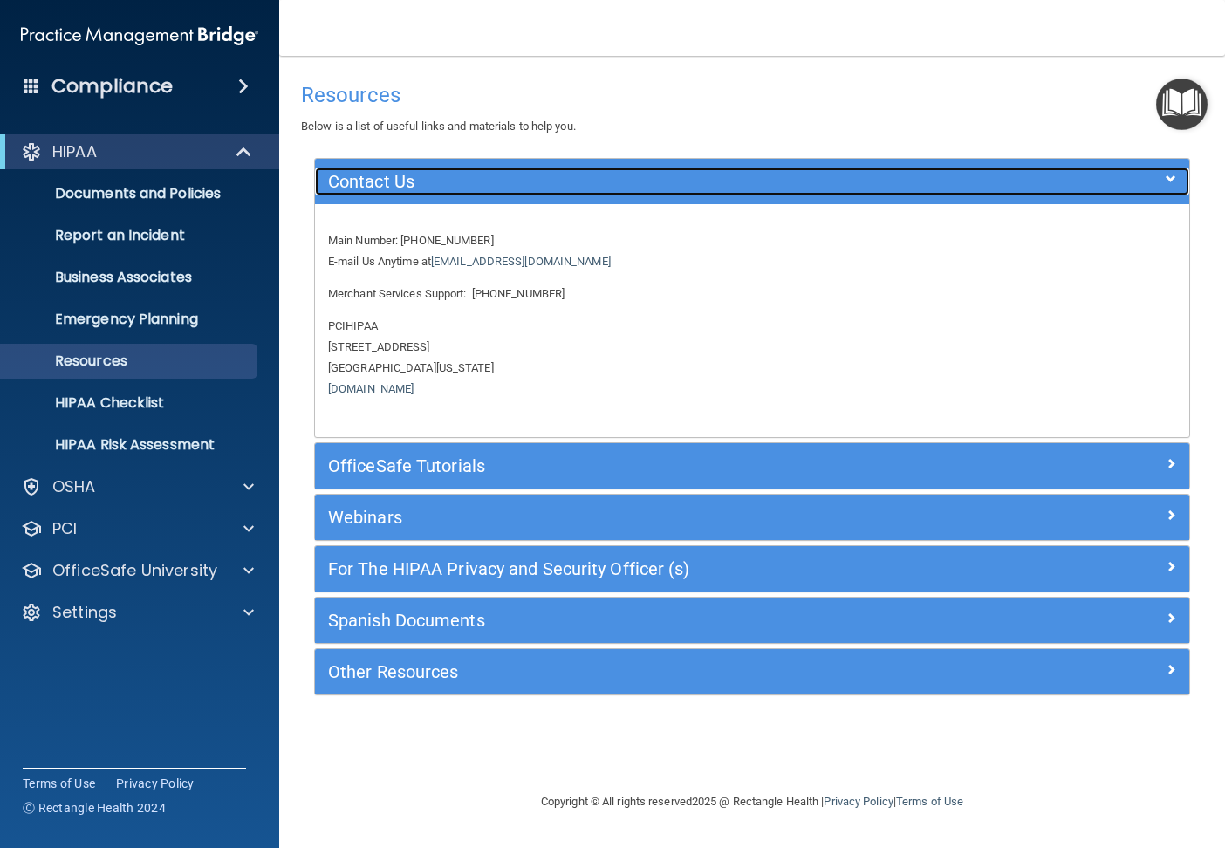
click at [511, 185] on h5 "Contact Us" at bounding box center [643, 181] width 630 height 19
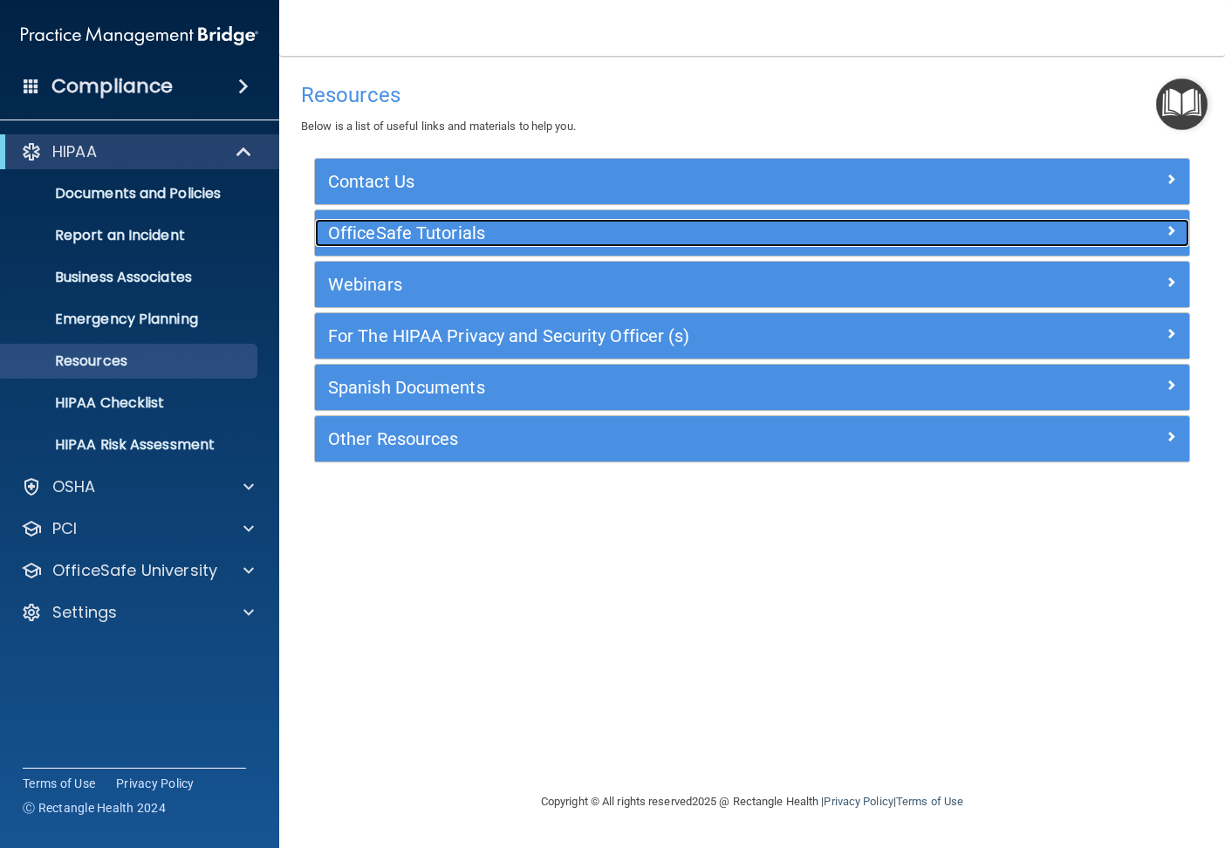
click at [438, 236] on h5 "OfficeSafe Tutorials" at bounding box center [643, 232] width 630 height 19
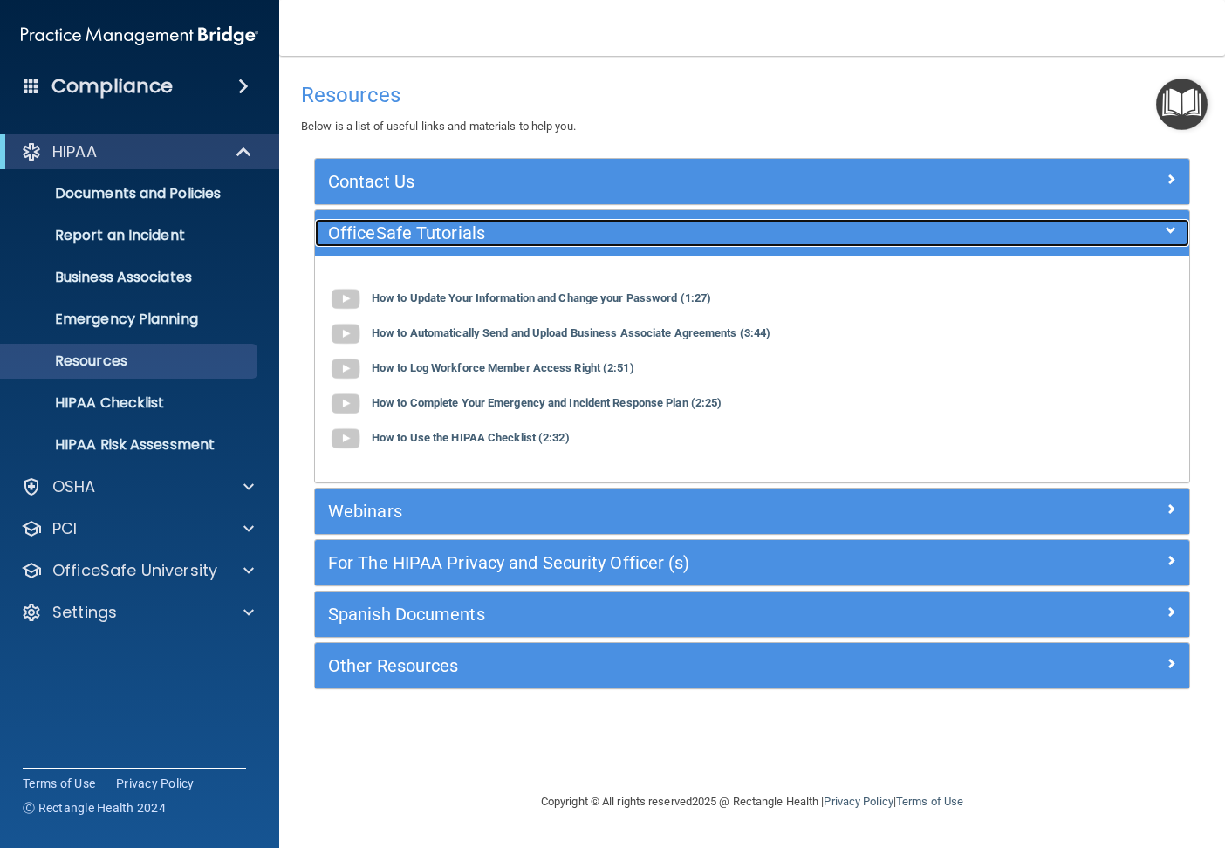
click at [438, 241] on h5 "OfficeSafe Tutorials" at bounding box center [643, 232] width 630 height 19
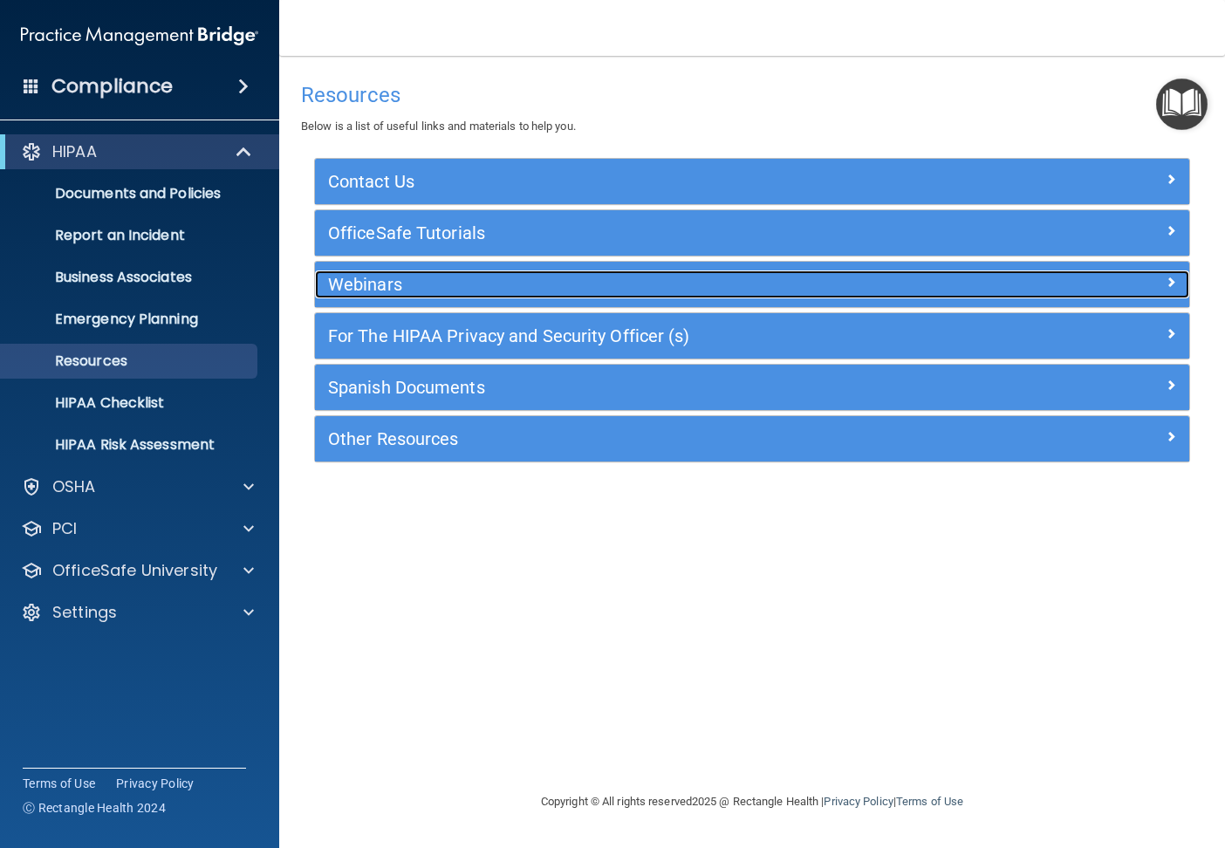
click at [413, 294] on h5 "Webinars" at bounding box center [643, 284] width 630 height 19
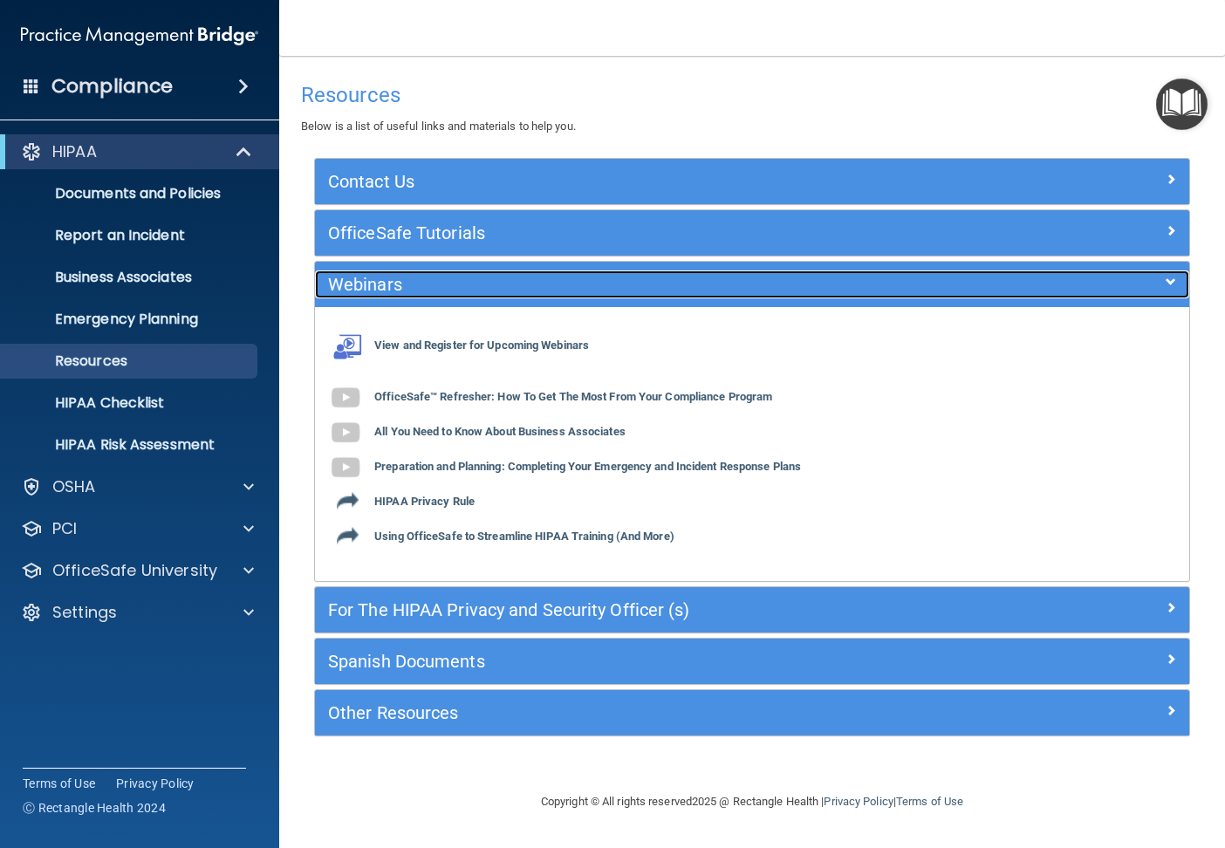
click at [421, 298] on div "Webinars" at bounding box center [643, 285] width 656 height 28
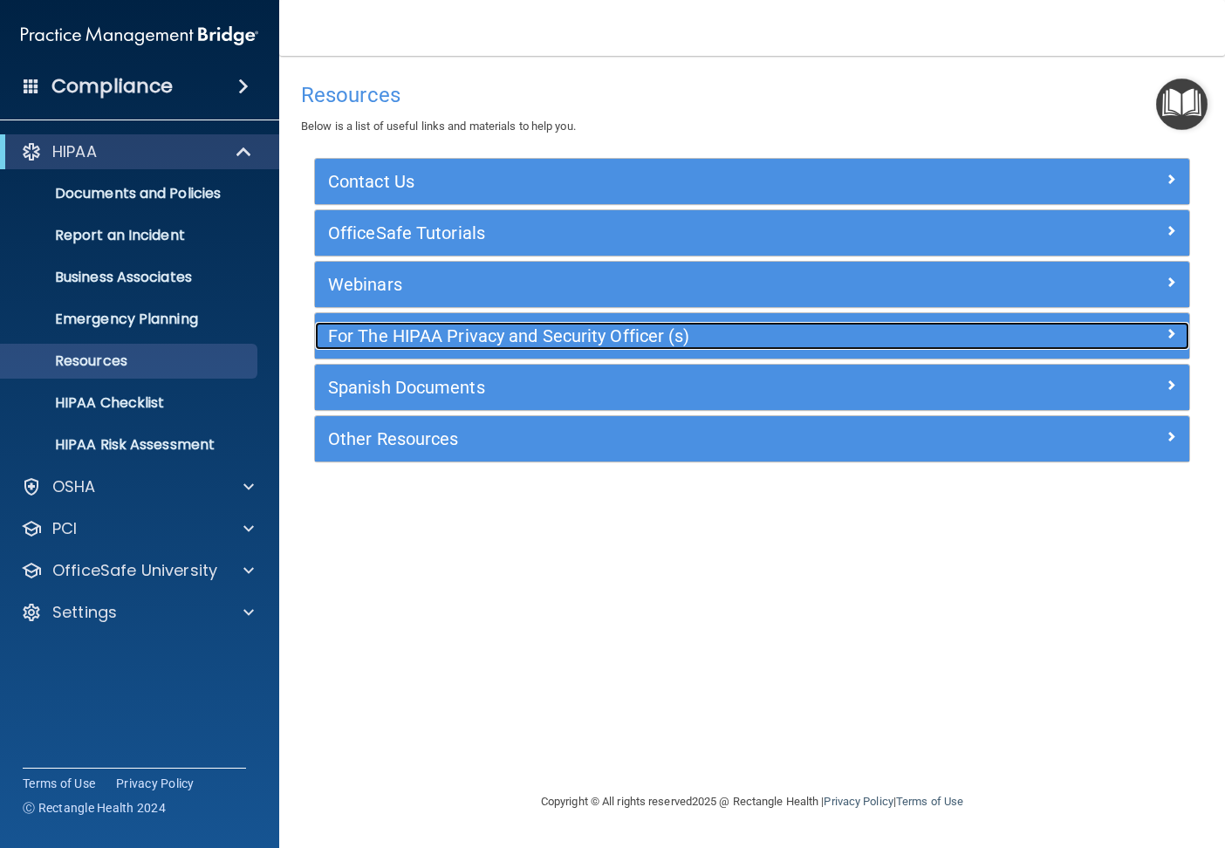
click at [510, 346] on div "For The HIPAA Privacy and Security Officer (s)" at bounding box center [643, 336] width 656 height 28
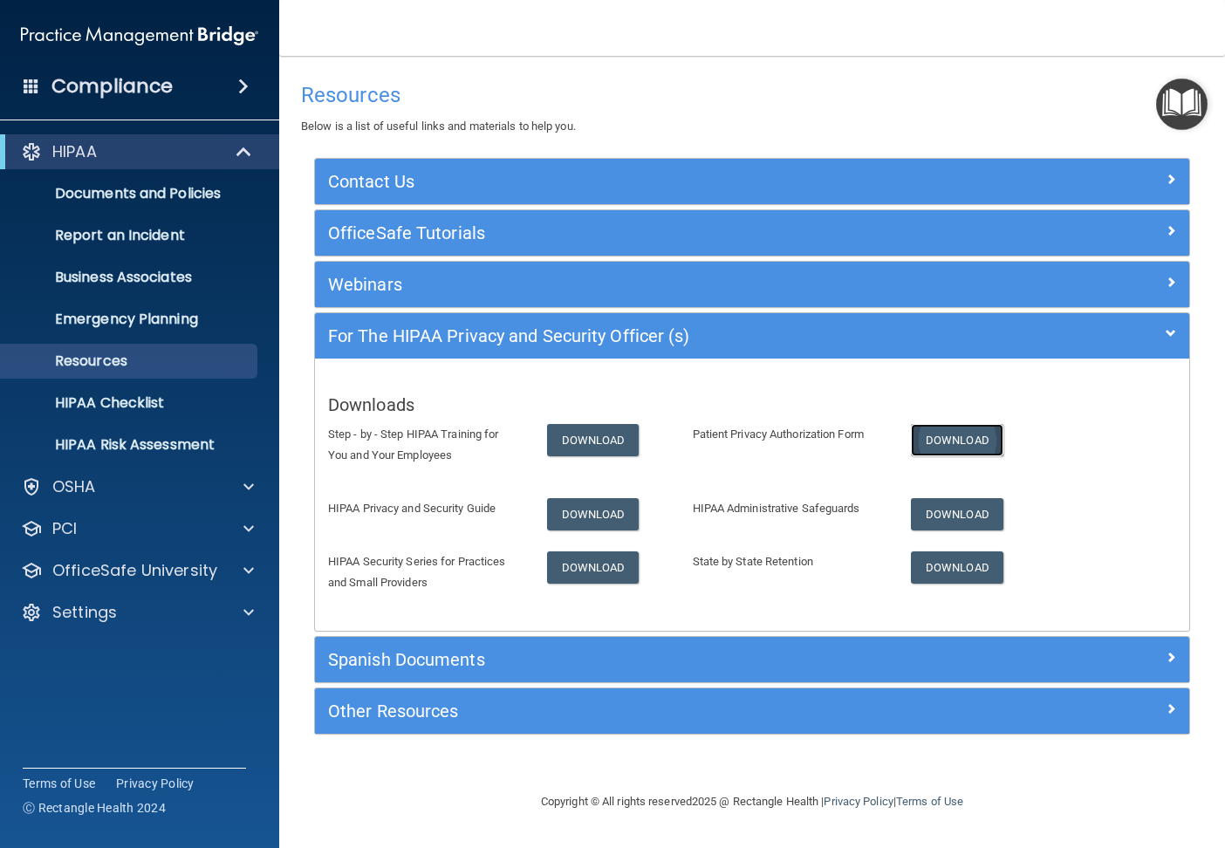
click at [955, 437] on link "Download" at bounding box center [957, 440] width 92 height 32
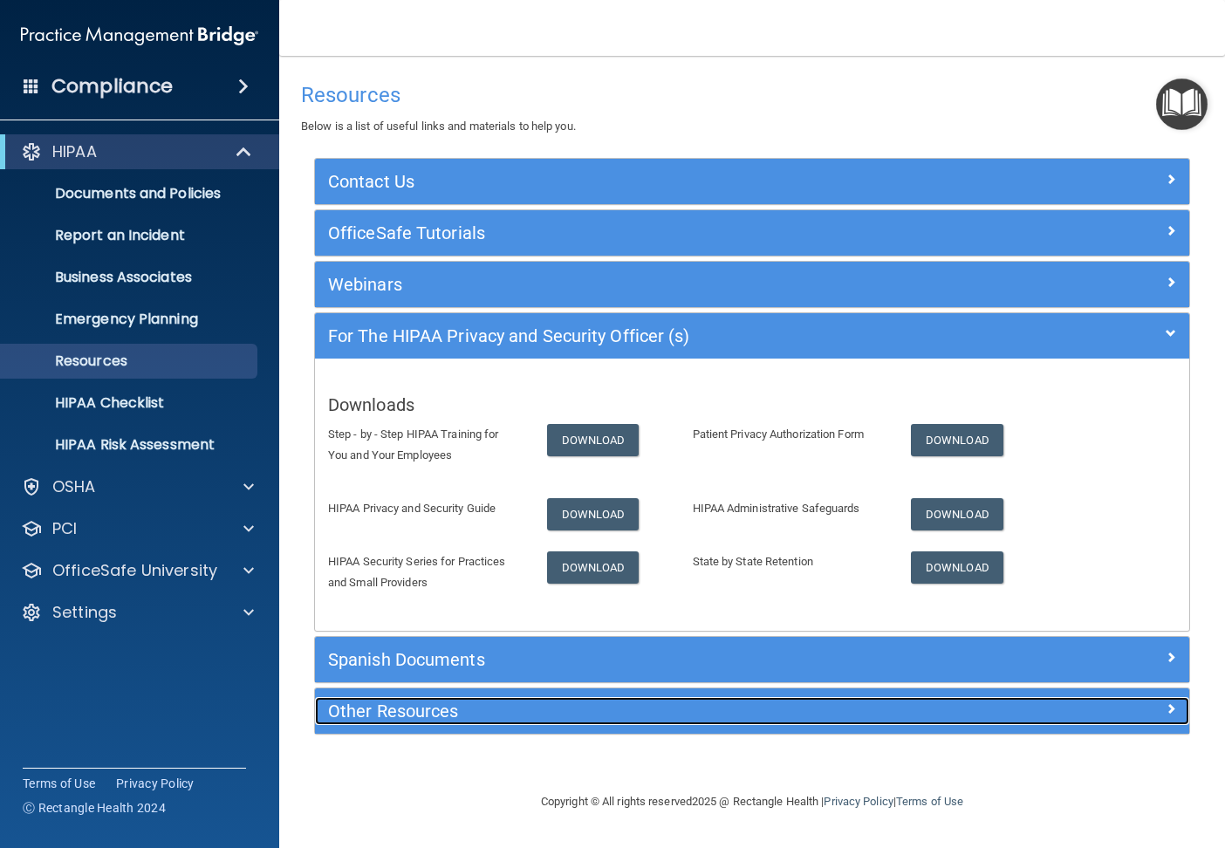
click at [401, 713] on h5 "Other Resources" at bounding box center [643, 711] width 630 height 19
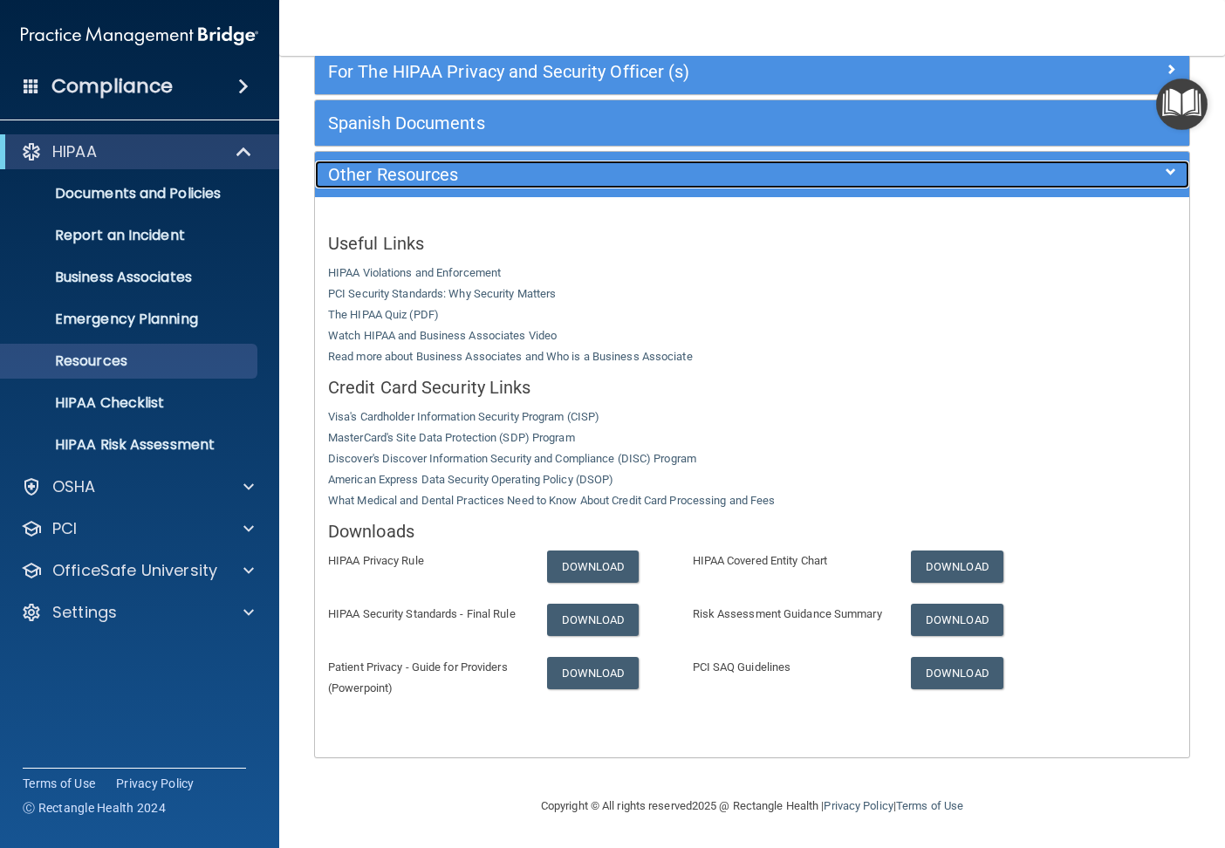
scroll to position [285, 0]
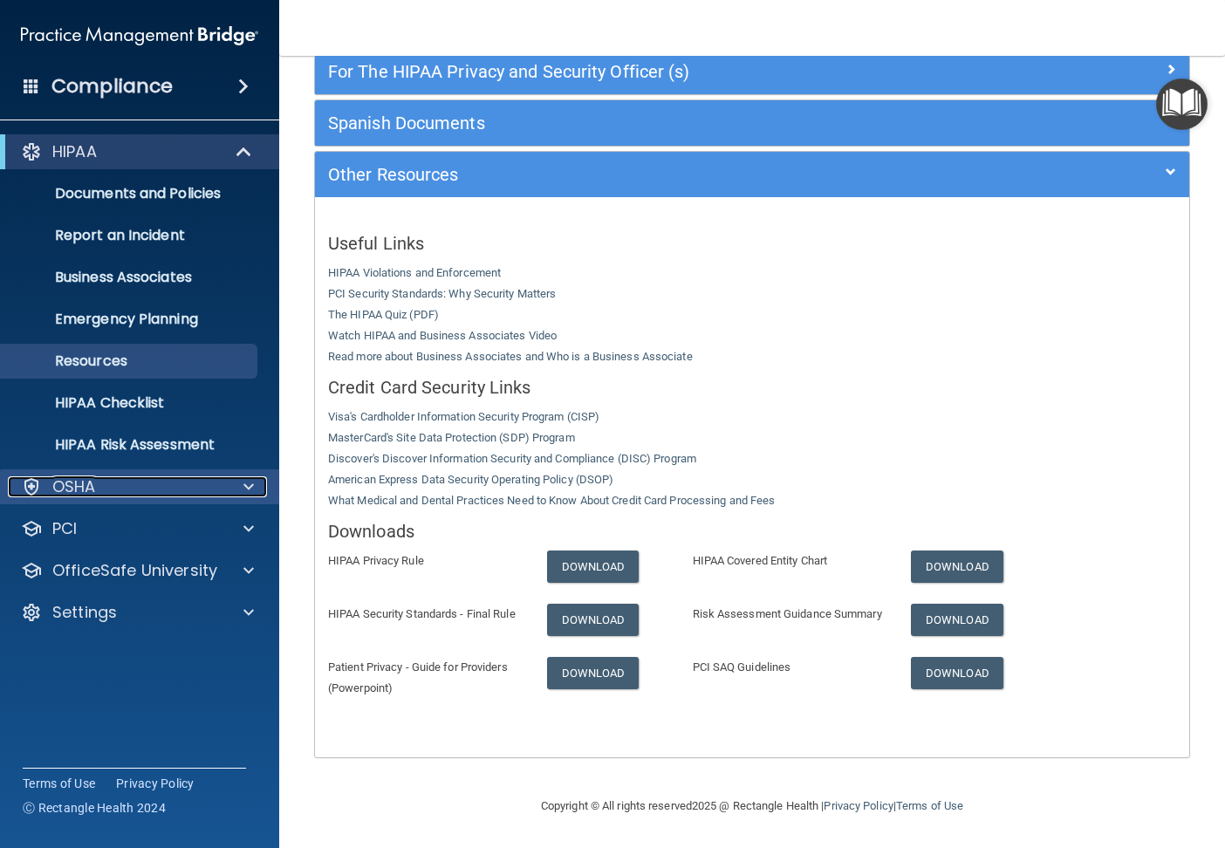
click at [98, 483] on div "OSHA" at bounding box center [116, 486] width 216 height 21
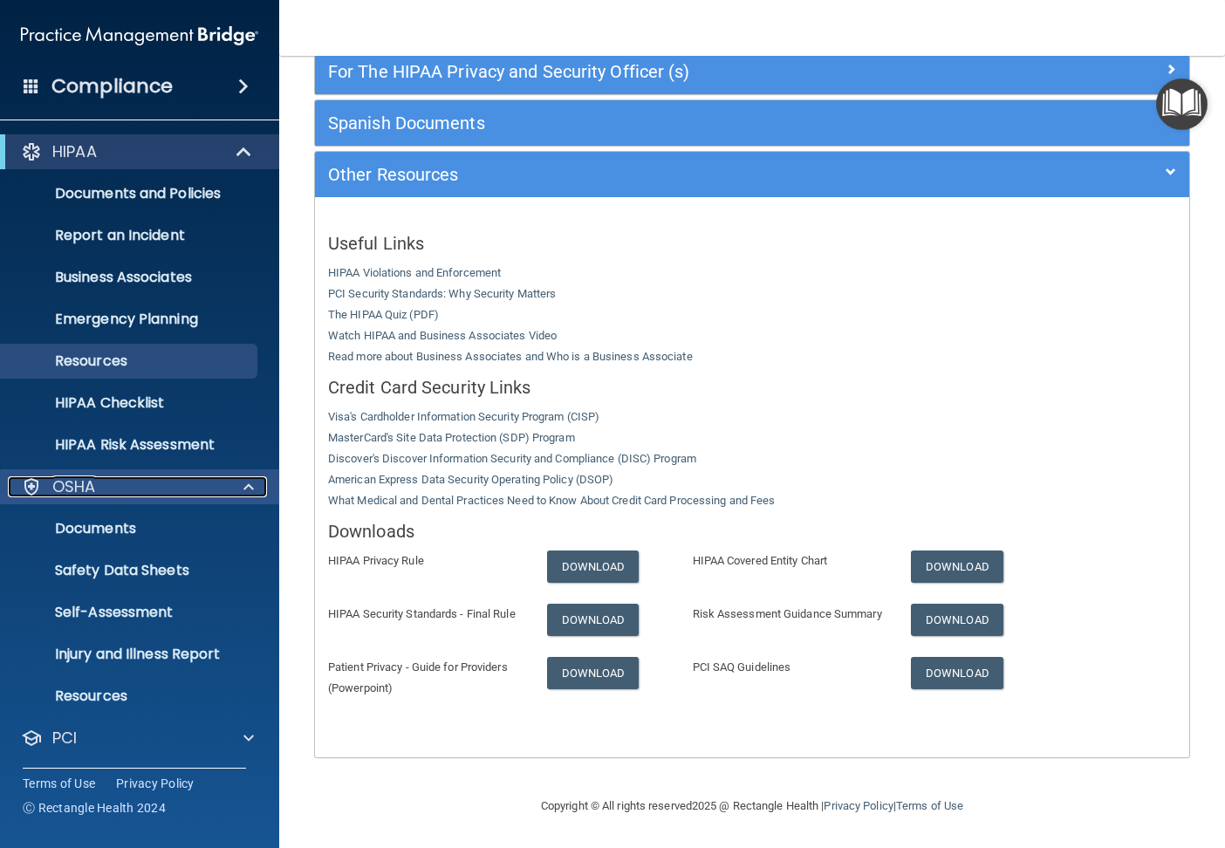
click at [108, 490] on div "OSHA" at bounding box center [116, 486] width 216 height 21
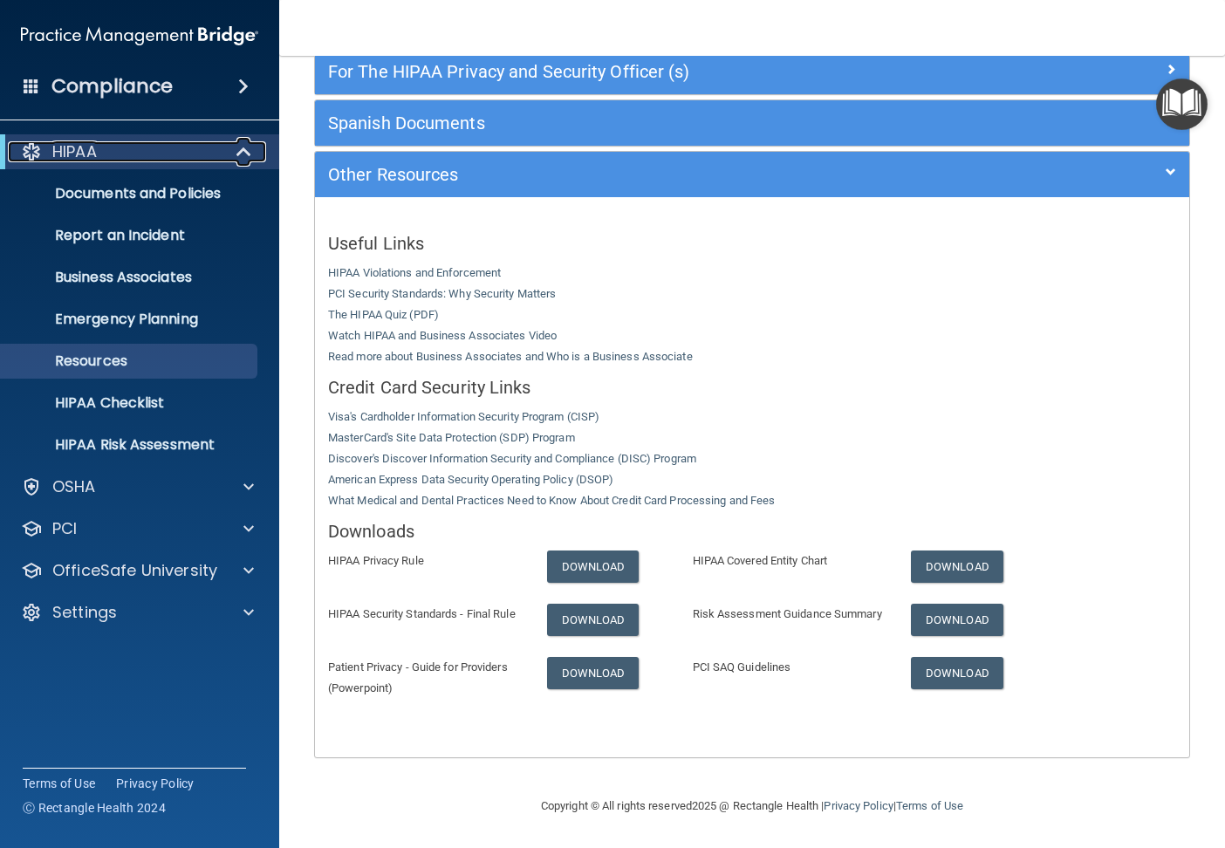
click at [146, 152] on div "HIPAA" at bounding box center [116, 151] width 216 height 21
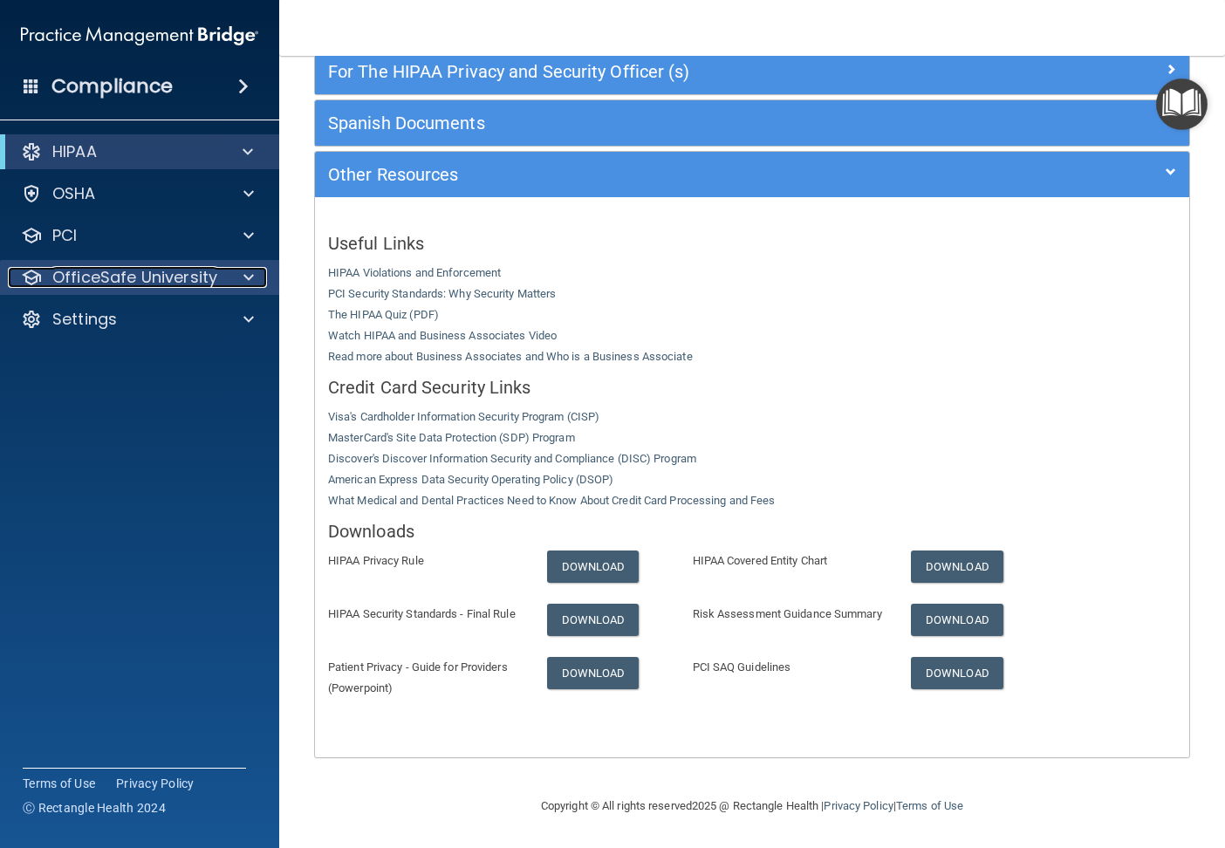
click at [146, 281] on p "OfficeSafe University" at bounding box center [134, 277] width 165 height 21
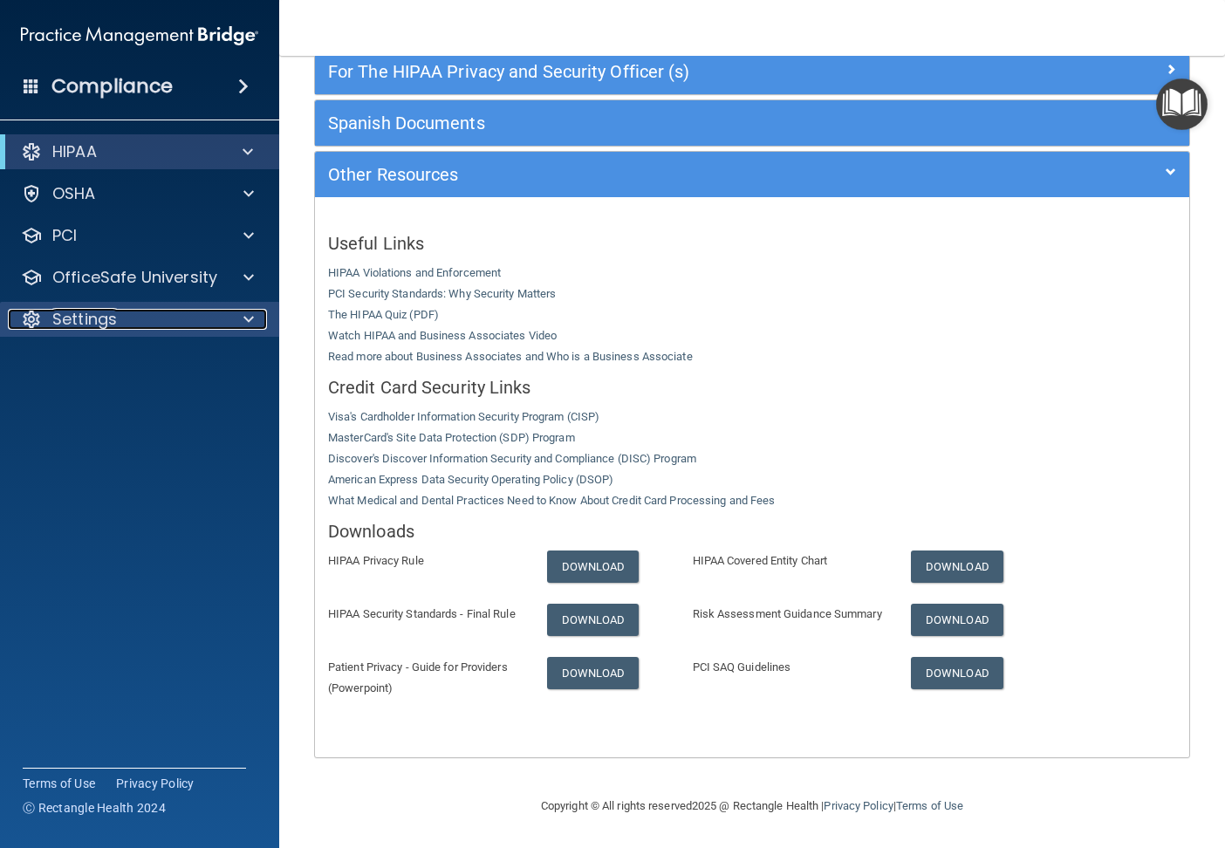
click at [95, 325] on p "Settings" at bounding box center [84, 319] width 65 height 21
click at [135, 323] on div "Settings" at bounding box center [116, 319] width 216 height 21
